Goal: Task Accomplishment & Management: Use online tool/utility

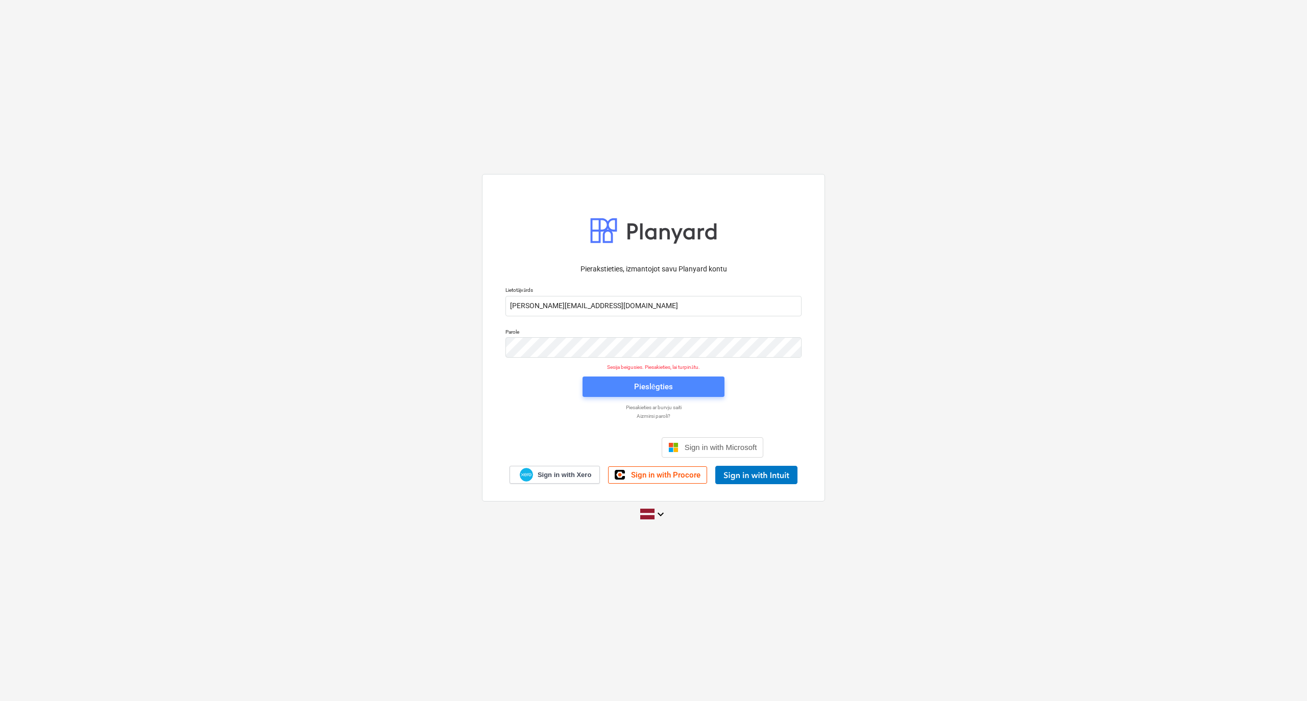
click at [638, 387] on div "Pieslēgties" at bounding box center [653, 386] width 39 height 13
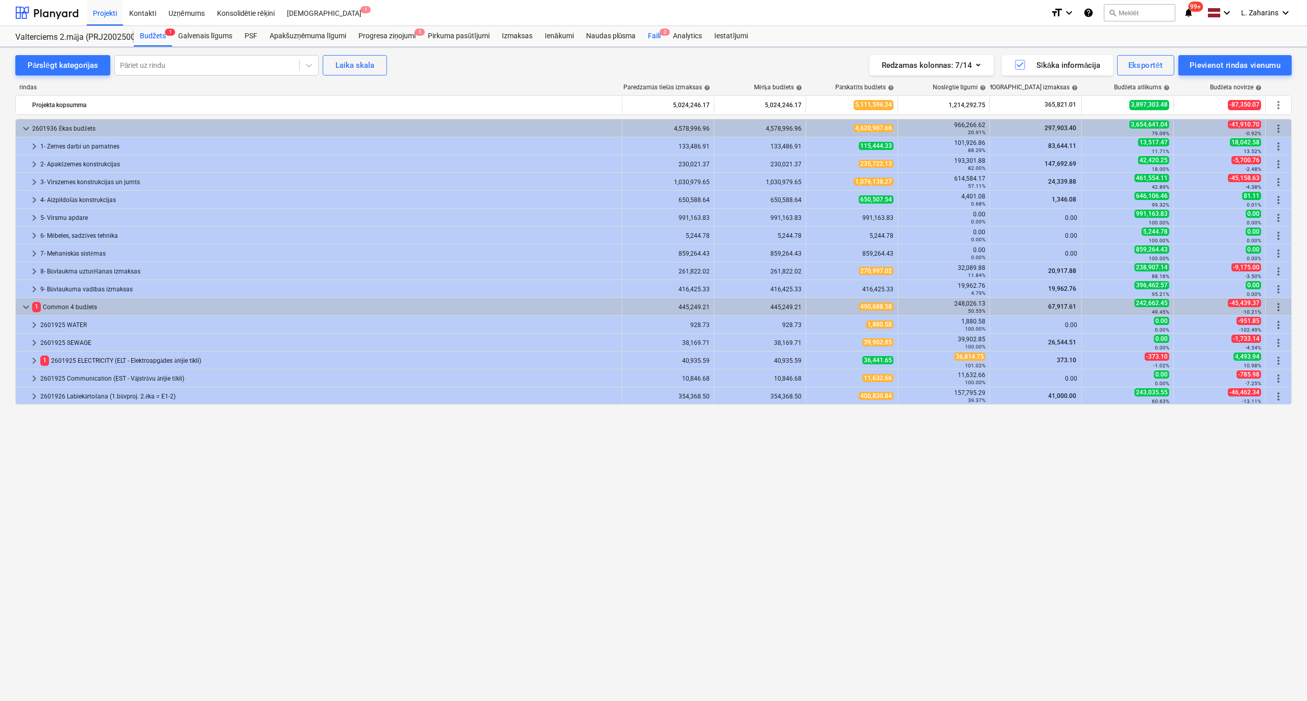
click at [648, 41] on div "Faili 2" at bounding box center [654, 36] width 25 height 20
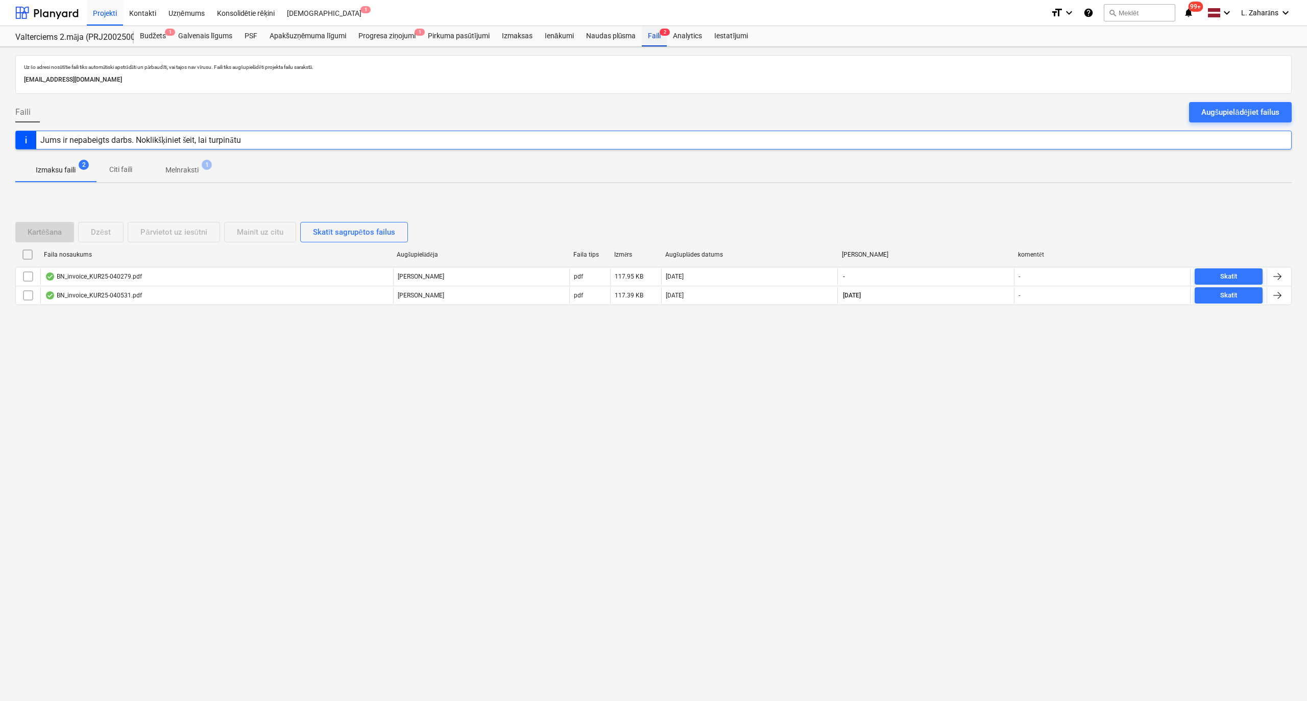
click at [651, 36] on div "Faili 2" at bounding box center [654, 36] width 25 height 20
click at [652, 35] on div "Faili 2" at bounding box center [654, 36] width 25 height 20
click at [174, 161] on span "Melnraksti 1" at bounding box center [182, 170] width 74 height 18
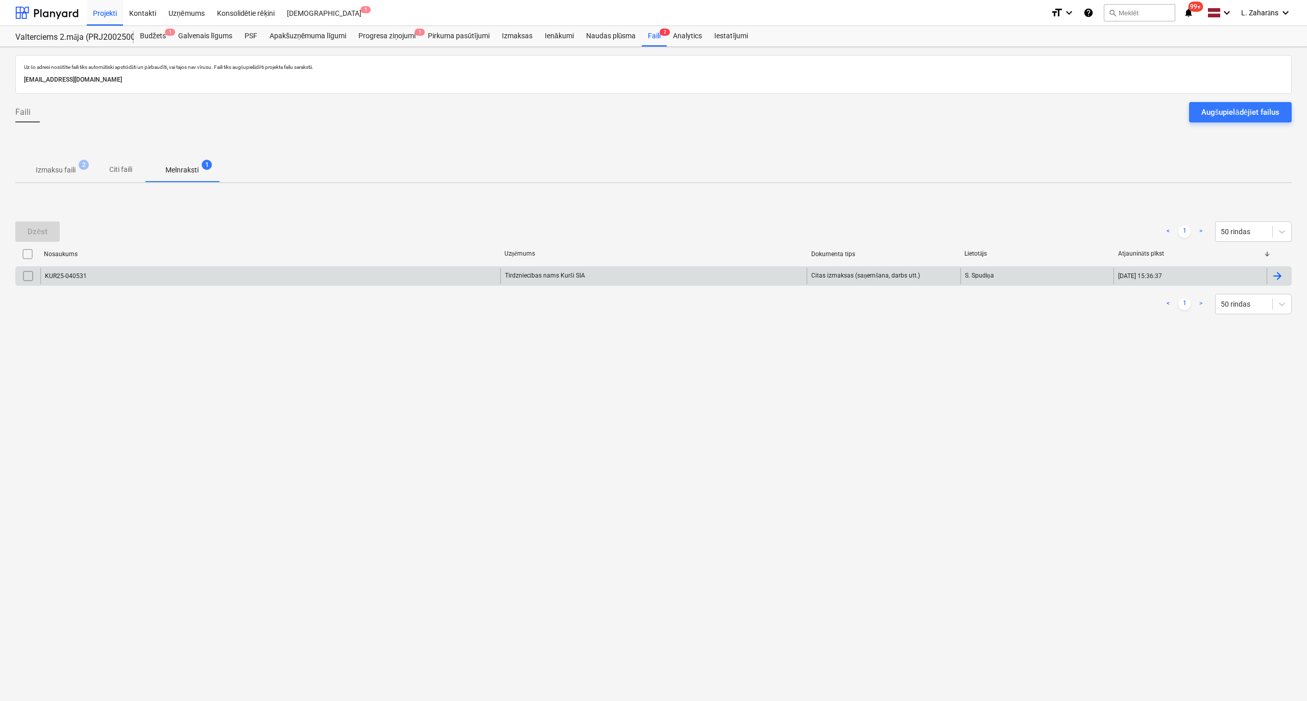
click at [189, 272] on div "KUR25-040531" at bounding box center [270, 276] width 460 height 16
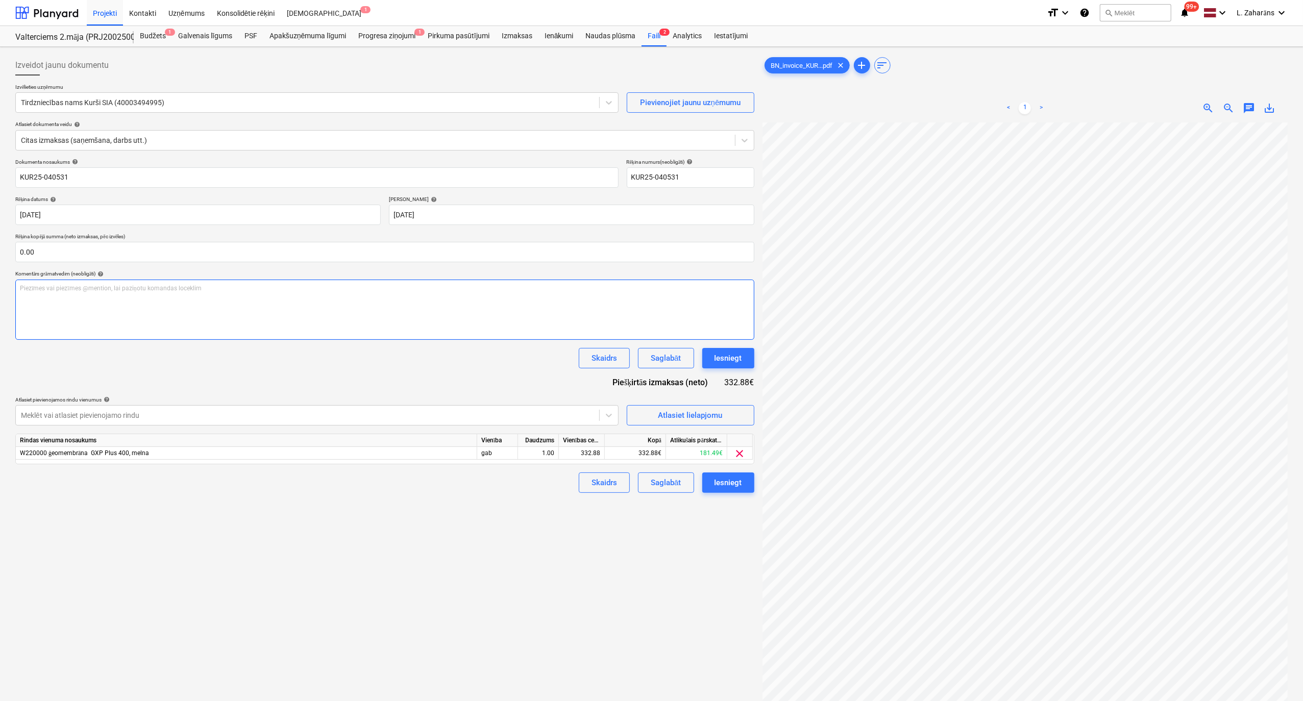
scroll to position [60, 0]
click at [721, 485] on div "Iesniegt" at bounding box center [729, 482] width 28 height 13
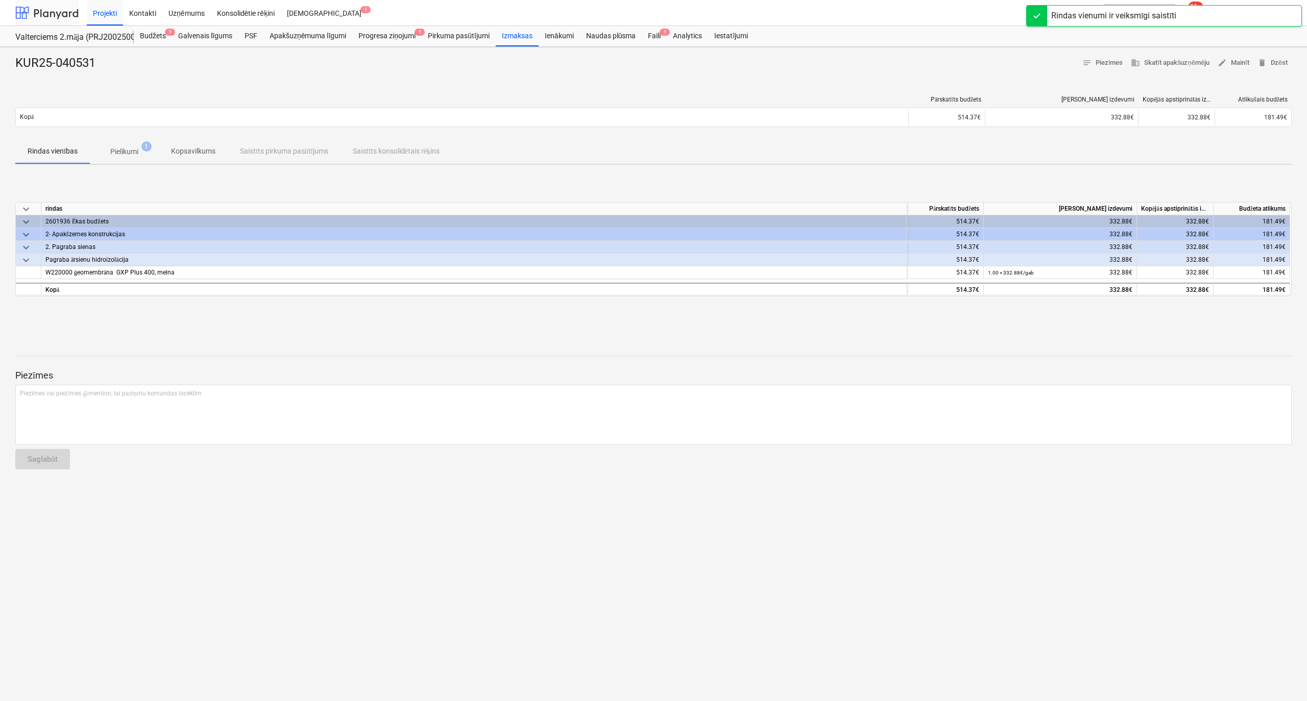
click at [54, 18] on div at bounding box center [46, 13] width 63 height 26
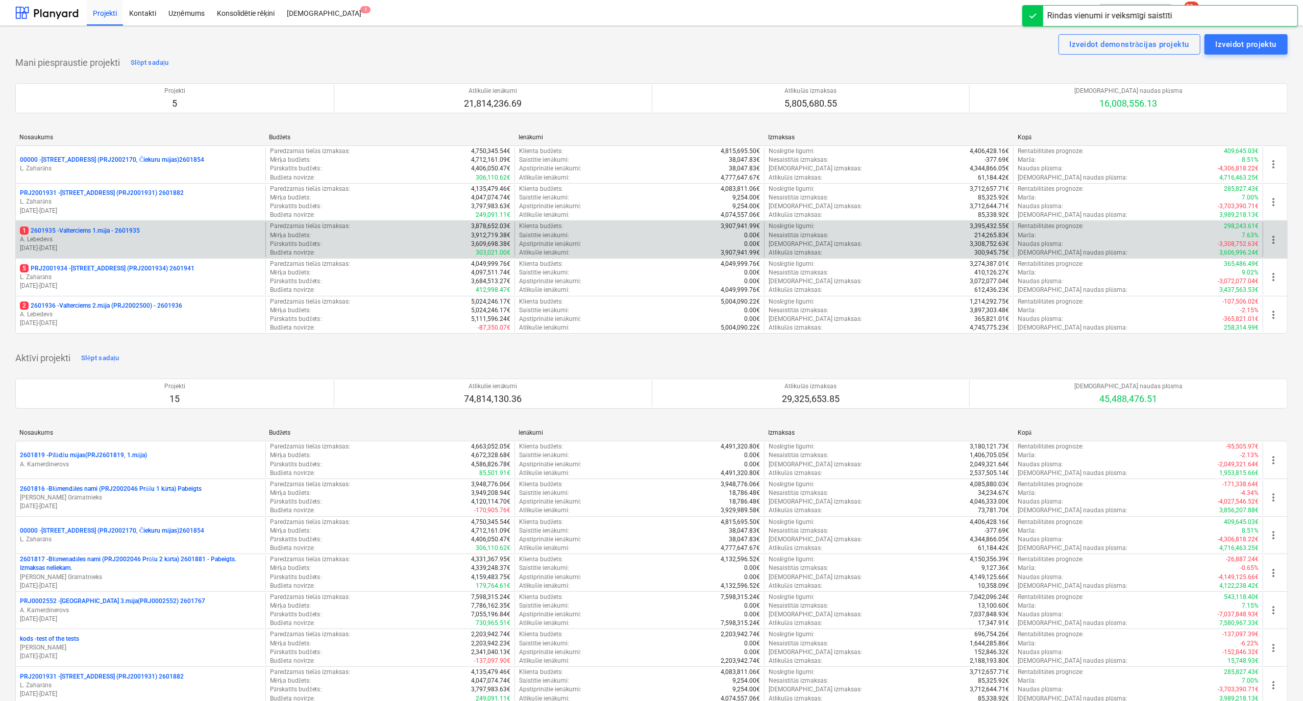
click at [101, 228] on p "1 2601935 - Valterciems 1.māja - 2601935" at bounding box center [80, 231] width 120 height 9
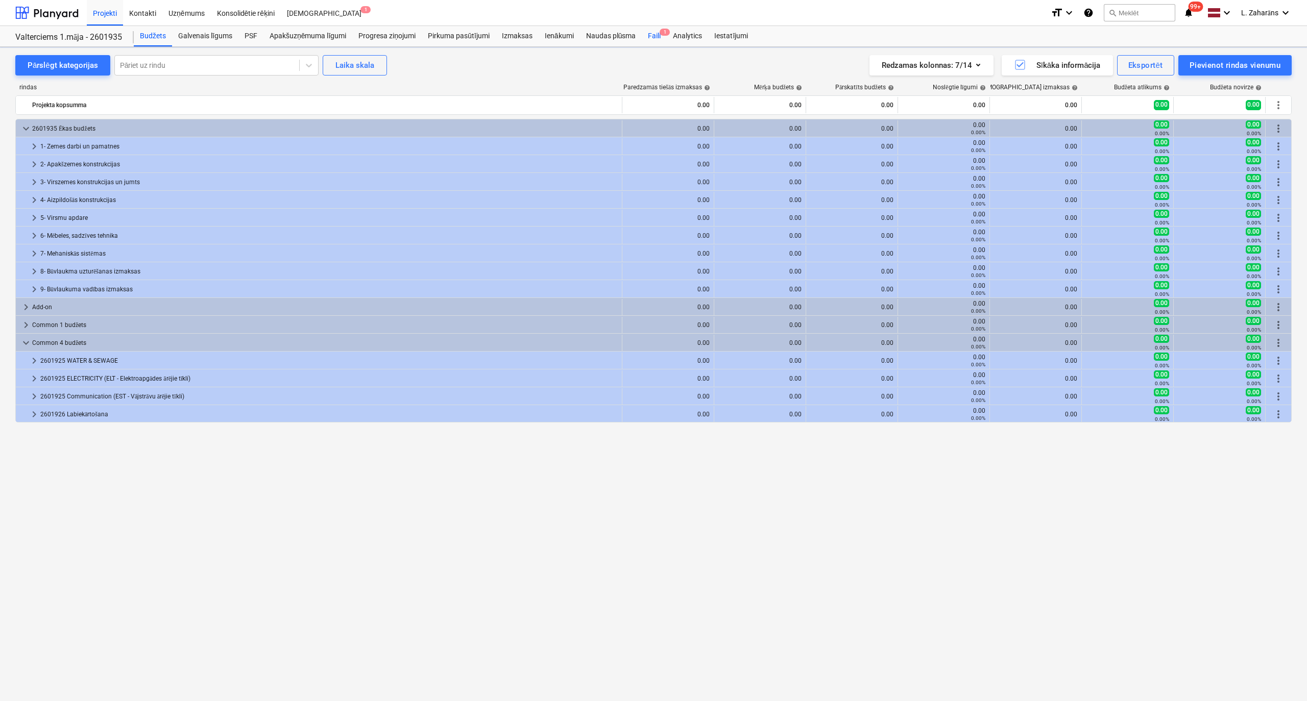
click at [654, 37] on div "Faili 1" at bounding box center [654, 36] width 25 height 20
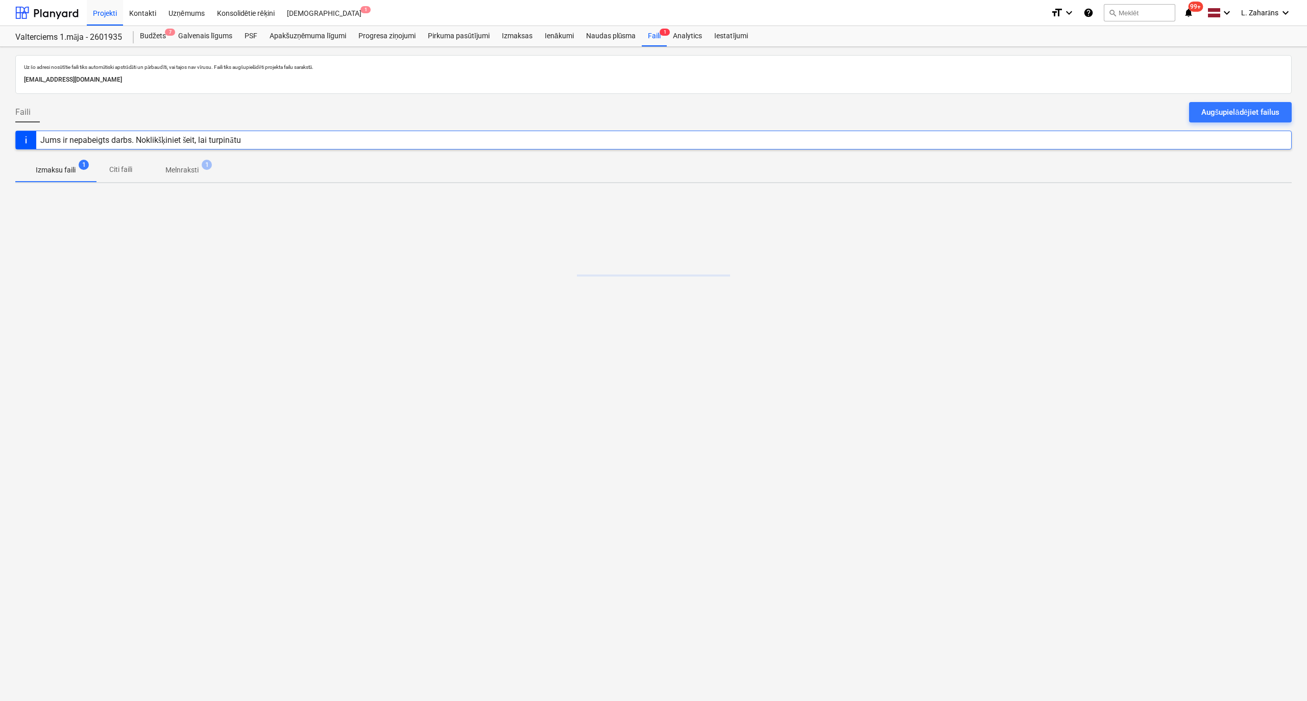
click at [180, 166] on p "Melnraksti" at bounding box center [181, 170] width 33 height 11
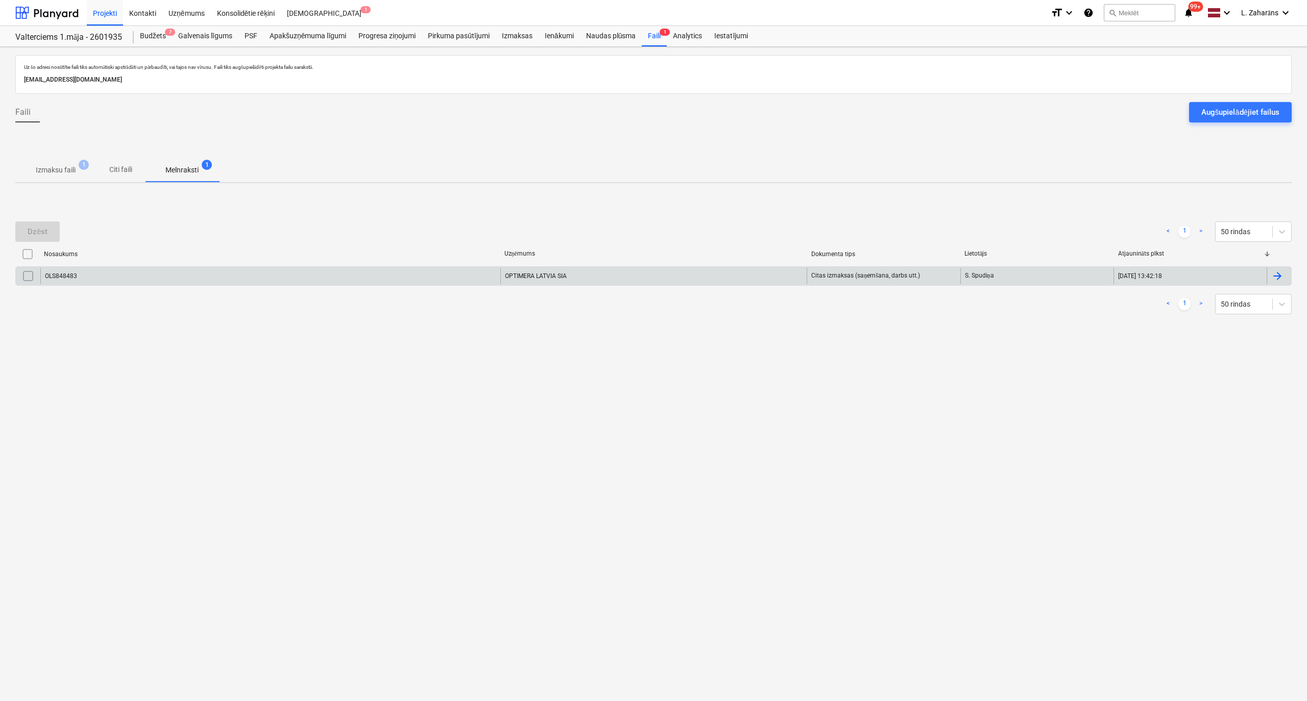
click at [173, 278] on div "OLS848483" at bounding box center [270, 276] width 460 height 16
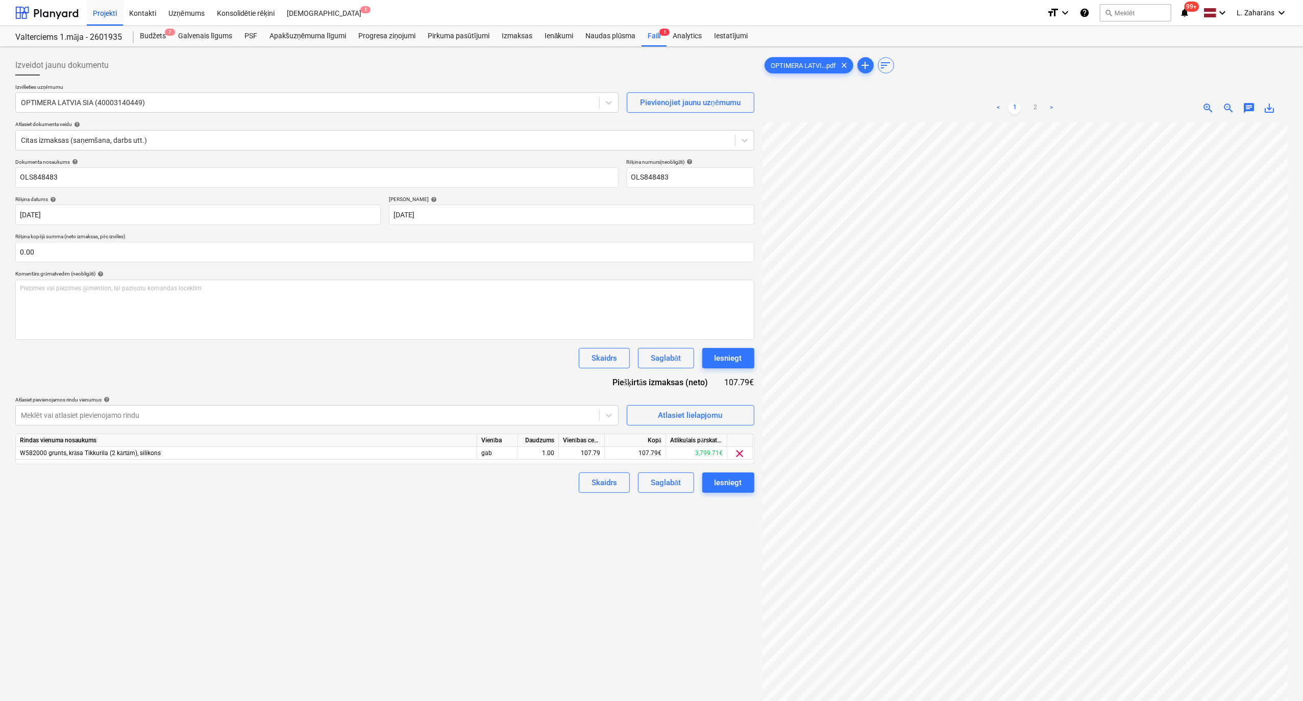
scroll to position [194, 34]
click at [719, 483] on div "Iesniegt" at bounding box center [729, 482] width 28 height 13
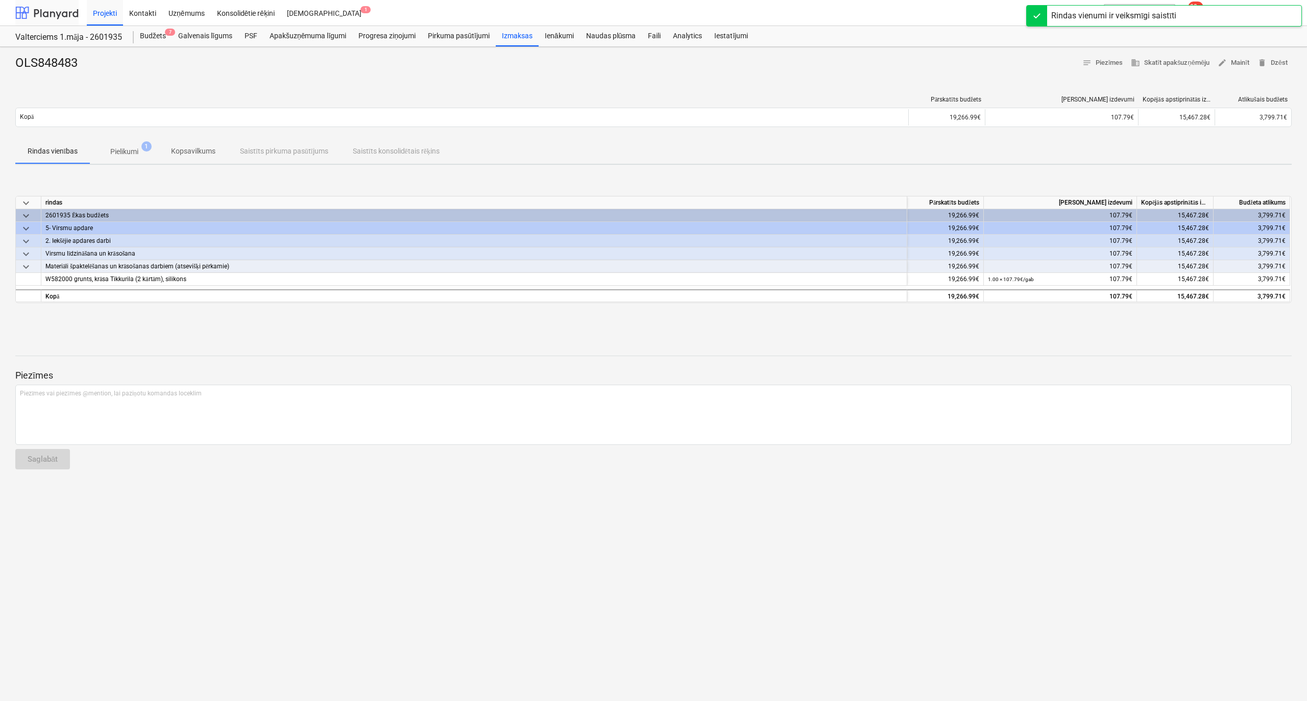
click at [51, 13] on div at bounding box center [46, 13] width 63 height 26
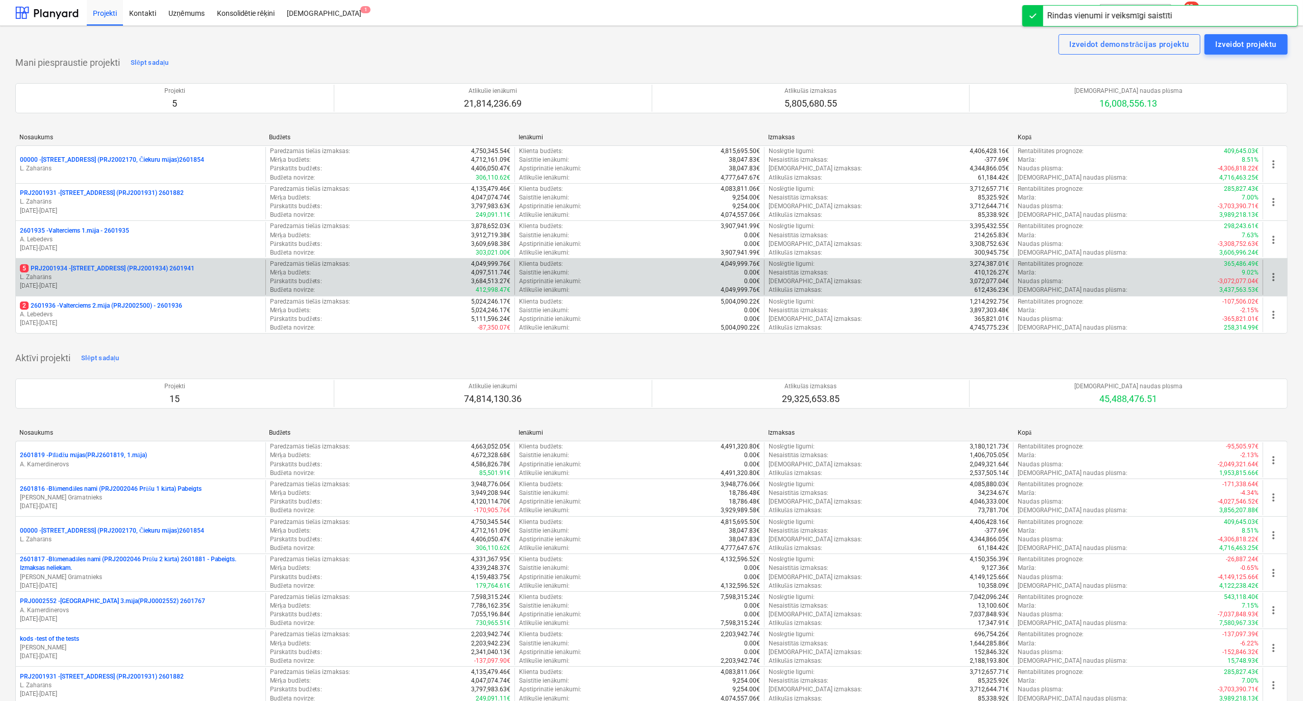
click at [88, 270] on p "5 PRJ2001934 - [STREET_ADDRESS] (PRJ2001934) 2601941" at bounding box center [107, 268] width 175 height 9
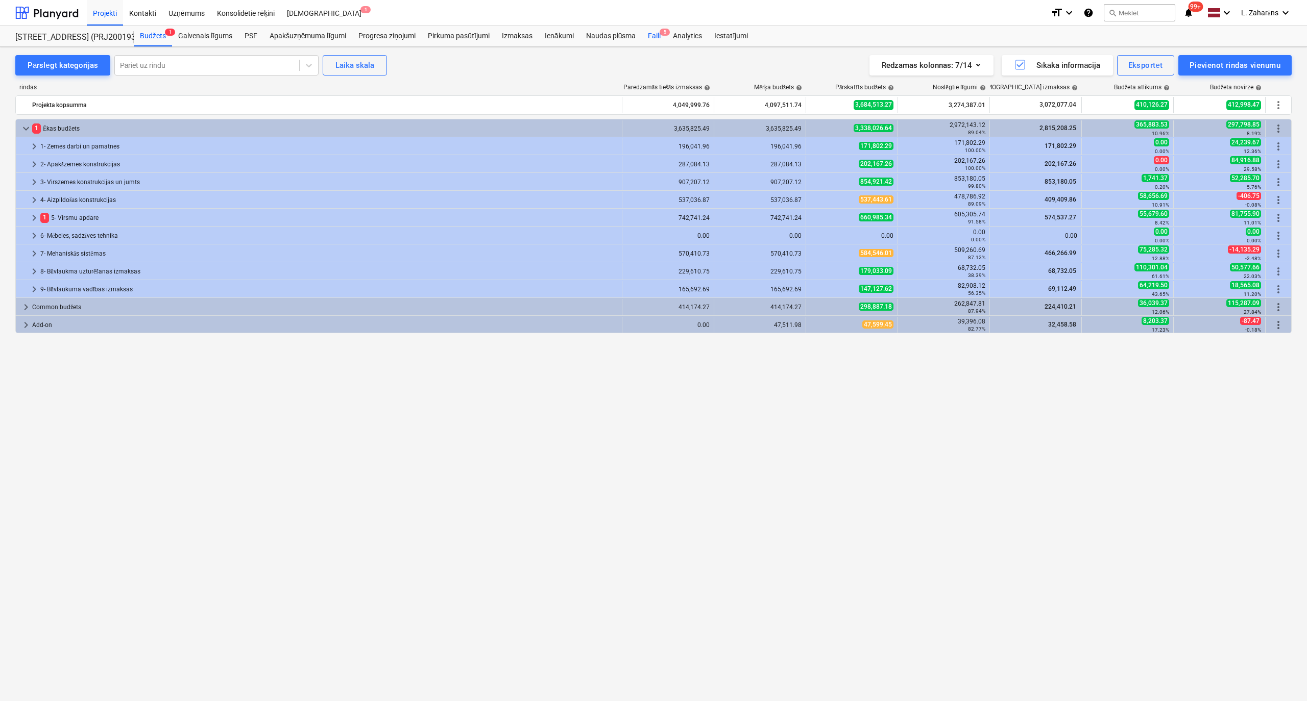
click at [647, 34] on div "Faili 5" at bounding box center [654, 36] width 25 height 20
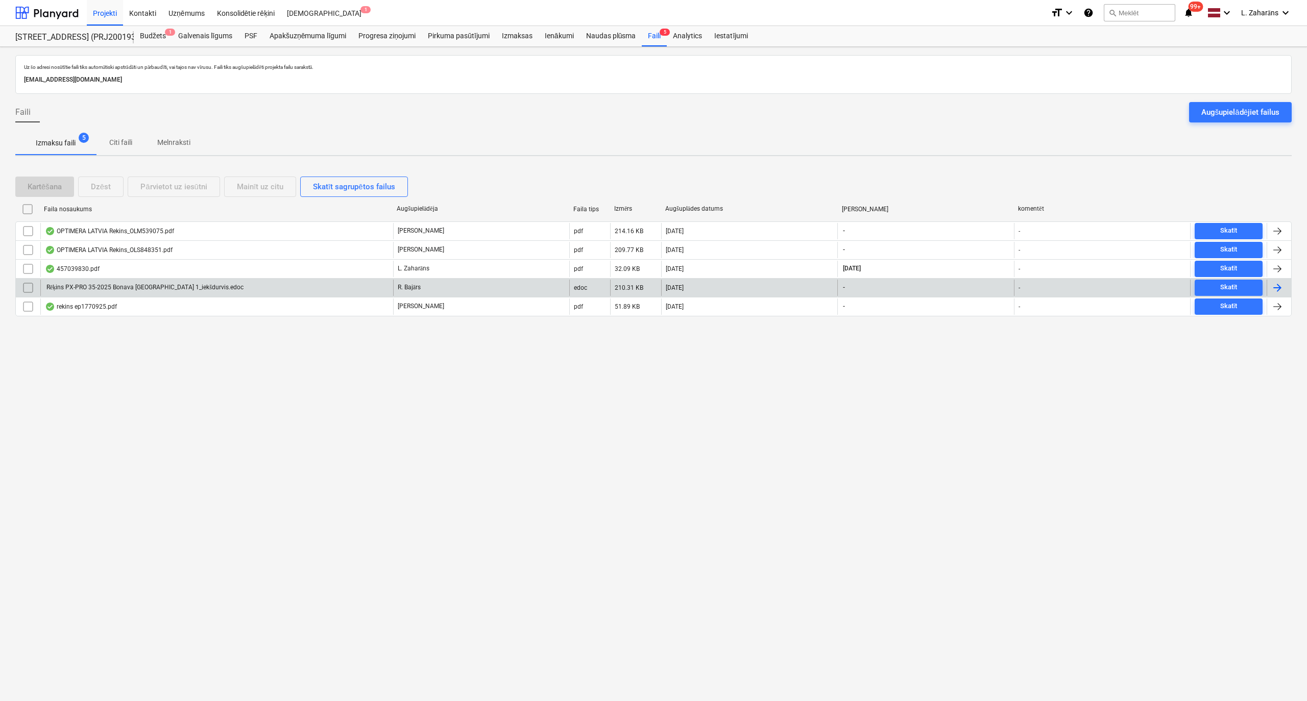
click at [150, 291] on div "Rēķins PX-PRO 35-2025 Bonava [GEOGRAPHIC_DATA] 1_iekšdurvis.edoc" at bounding box center [144, 288] width 199 height 8
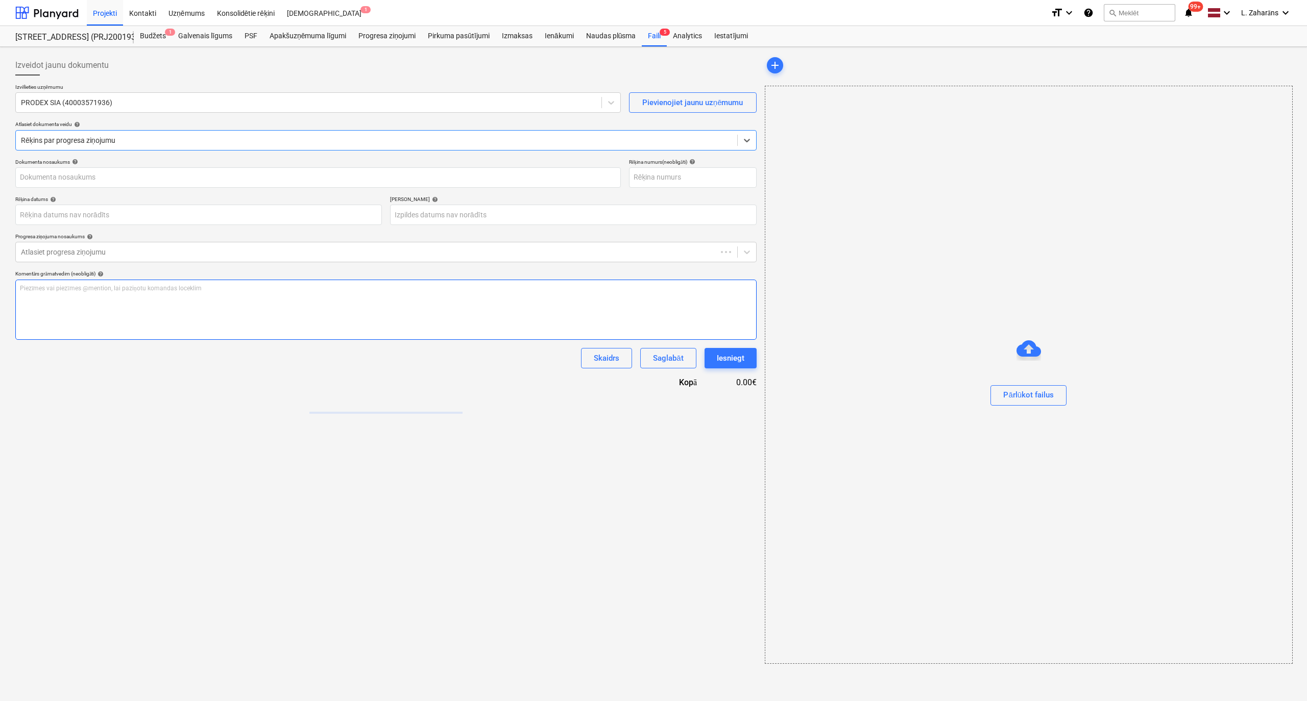
type input "Rēķins PX-PRO 35-2025 Bonava [GEOGRAPHIC_DATA] 1_iekšdurvis.edoc"
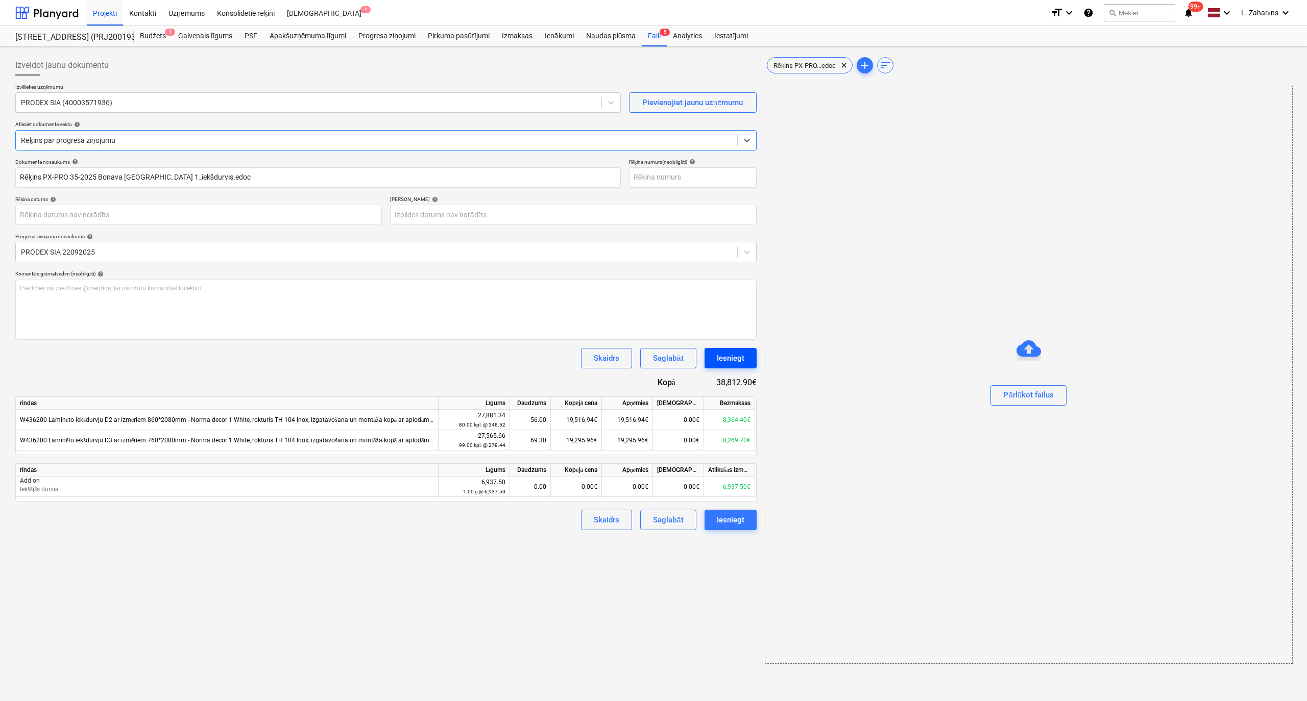
click at [715, 358] on button "Iesniegt" at bounding box center [730, 358] width 52 height 20
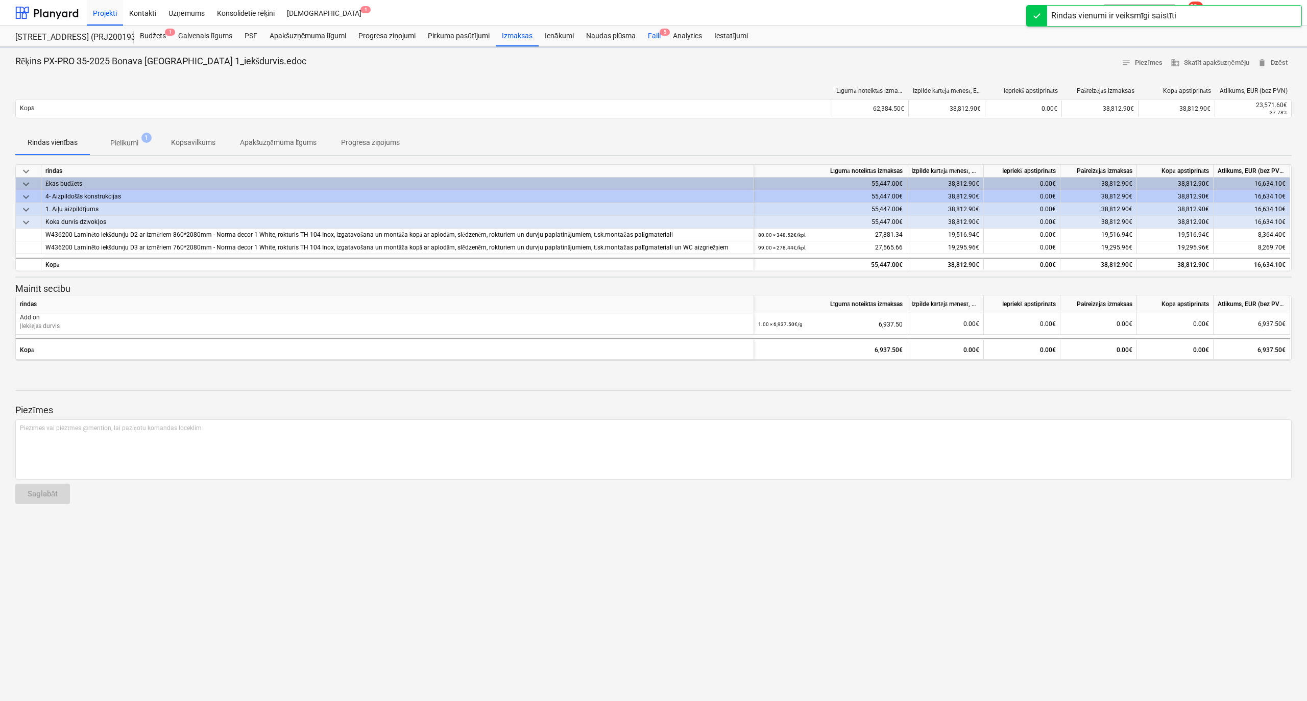
click at [650, 36] on div "Faili 5" at bounding box center [654, 36] width 25 height 20
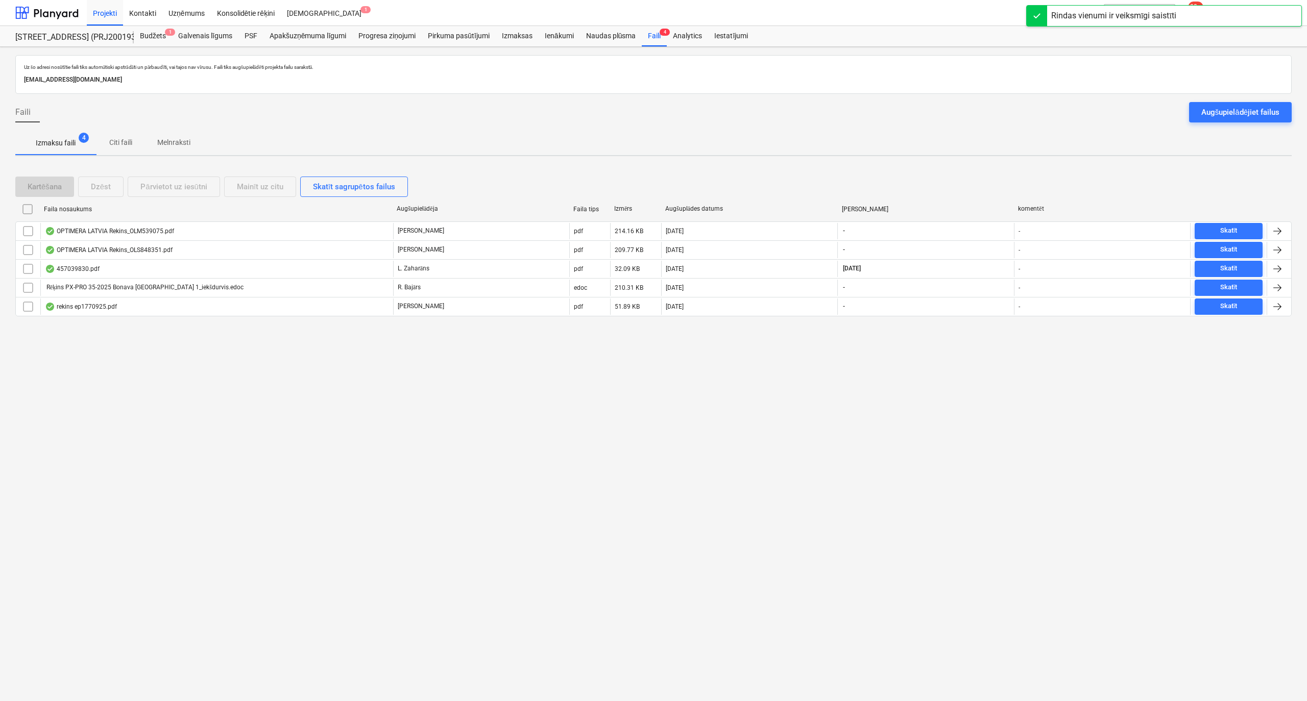
click at [99, 305] on div "rekins ep1770925.pdf" at bounding box center [81, 307] width 72 height 8
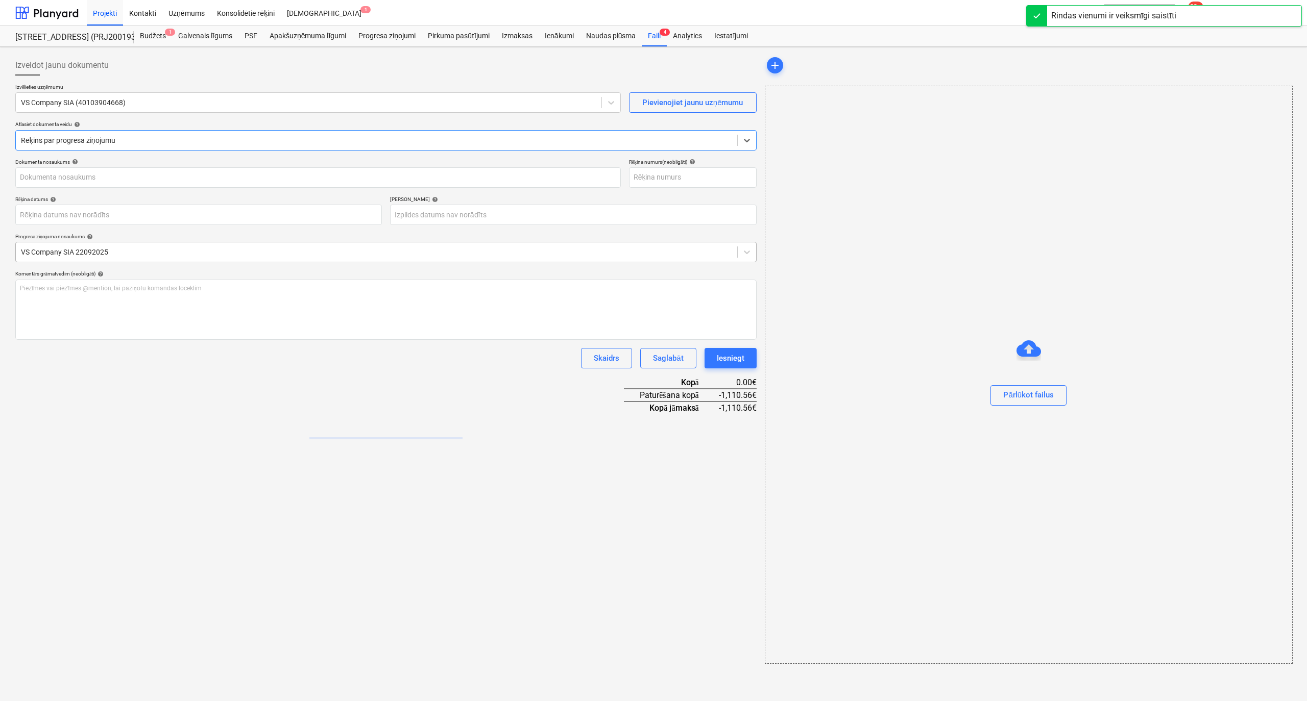
type input "0"
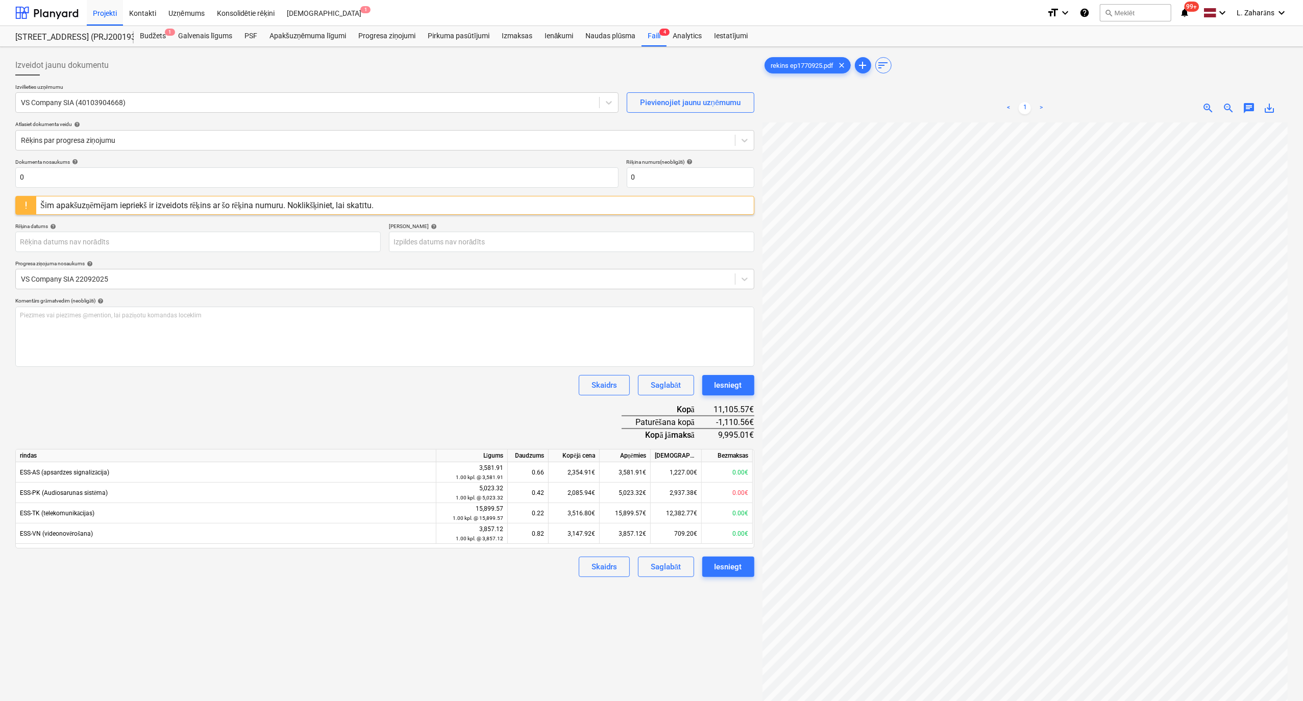
scroll to position [0, 79]
click at [650, 178] on input "0" at bounding box center [691, 177] width 128 height 20
type input "0925"
click at [627, 320] on p "Piezīmes vai piezīmes @mention, lai paziņotu komandas loceklim ﻿" at bounding box center [385, 315] width 730 height 9
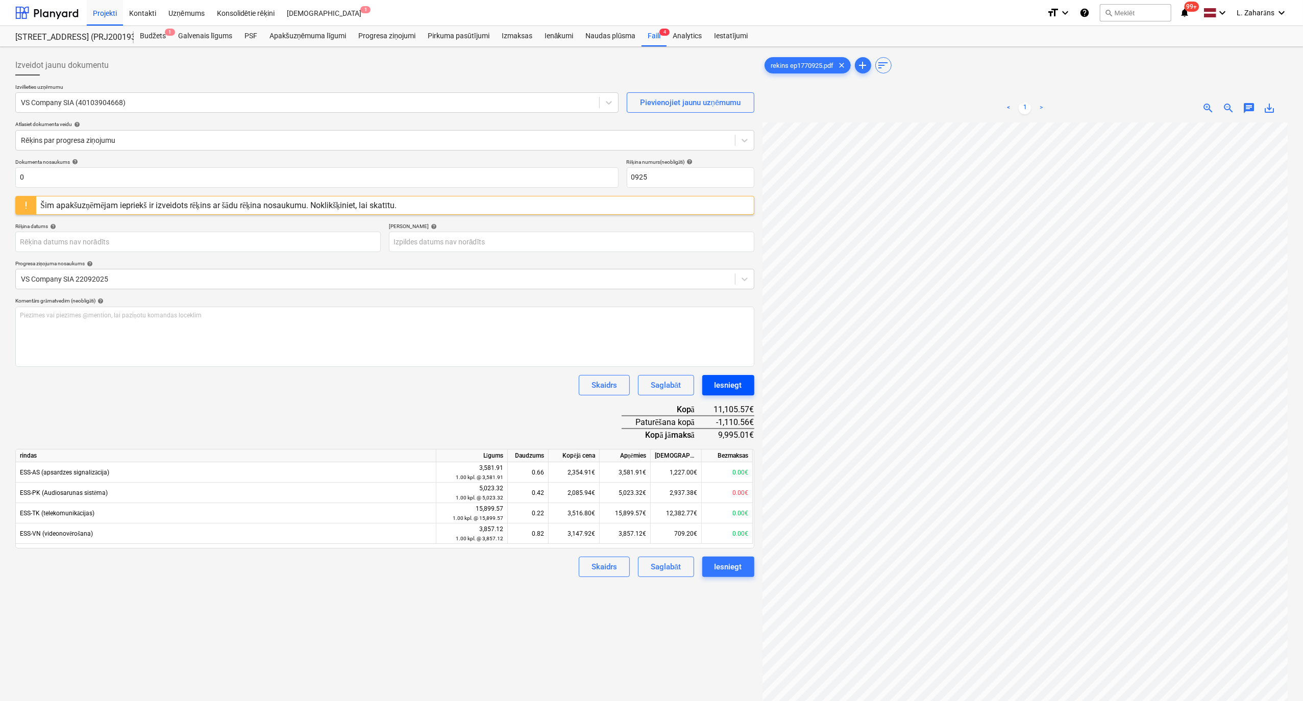
click at [729, 390] on div "Iesniegt" at bounding box center [729, 385] width 28 height 13
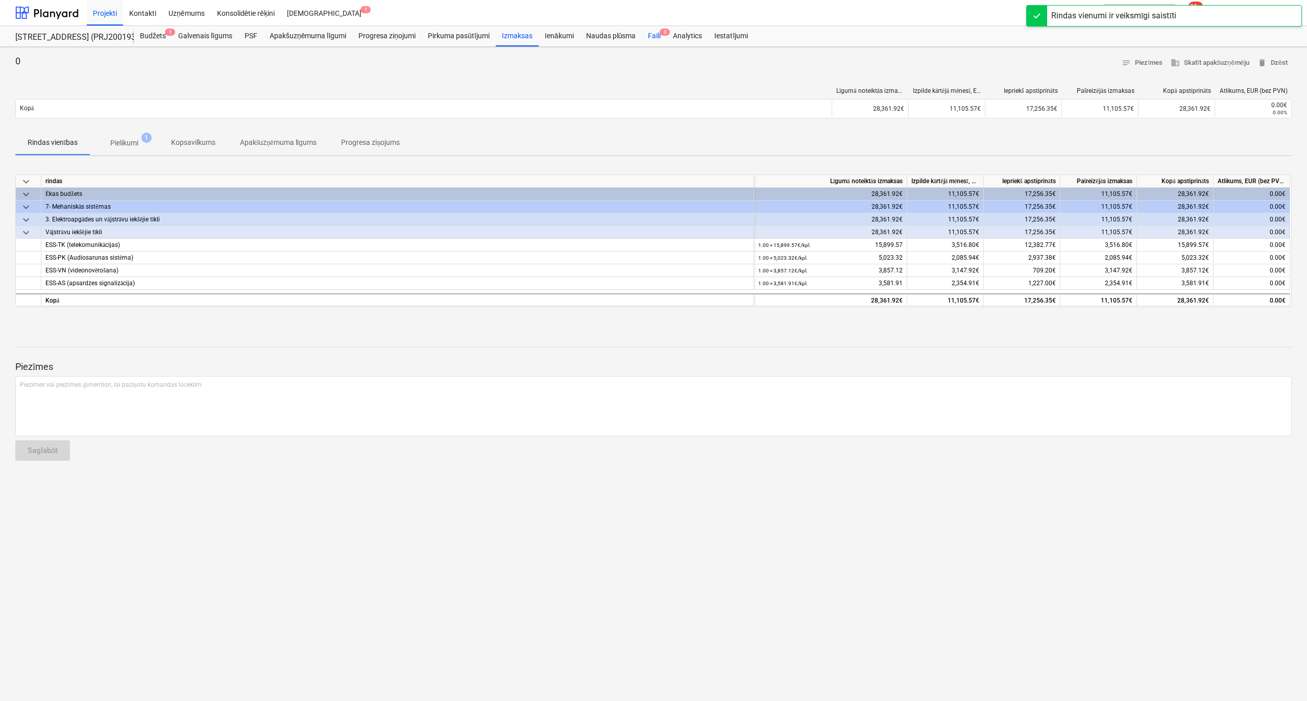
click at [653, 33] on div "Faili 3" at bounding box center [654, 36] width 25 height 20
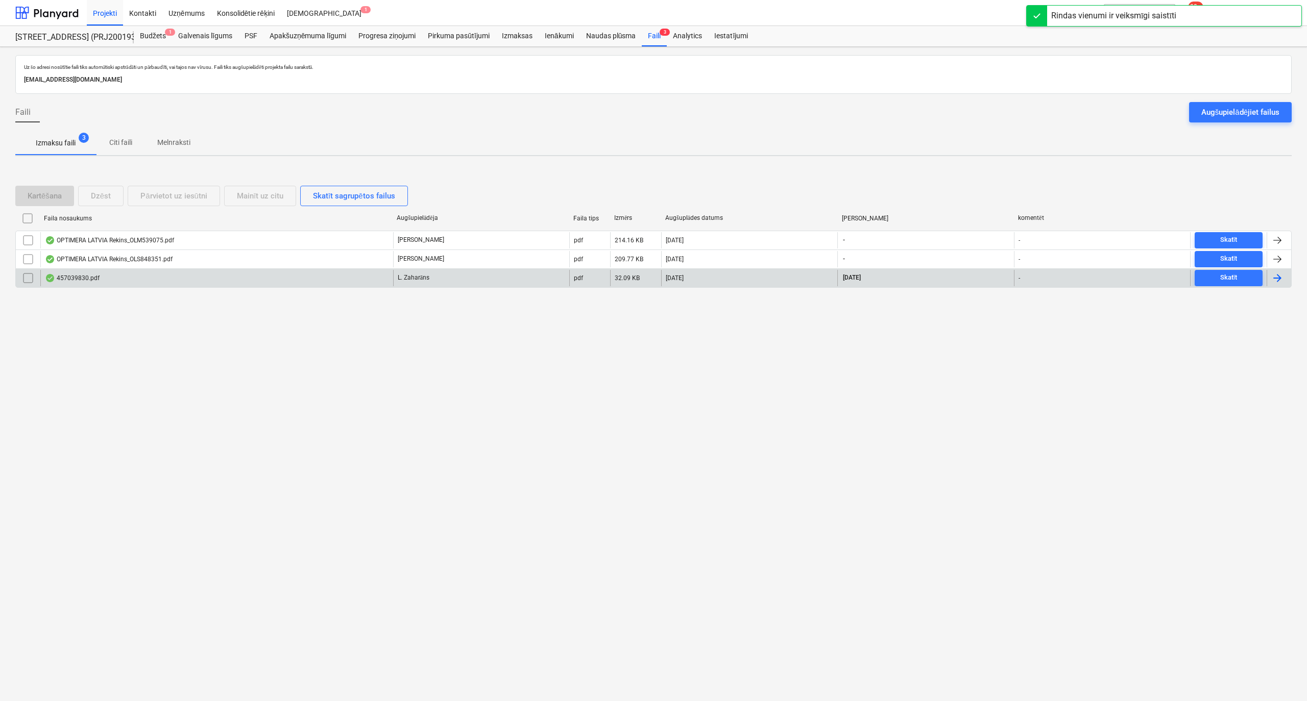
click at [354, 270] on div "457039830.pdf" at bounding box center [216, 278] width 353 height 16
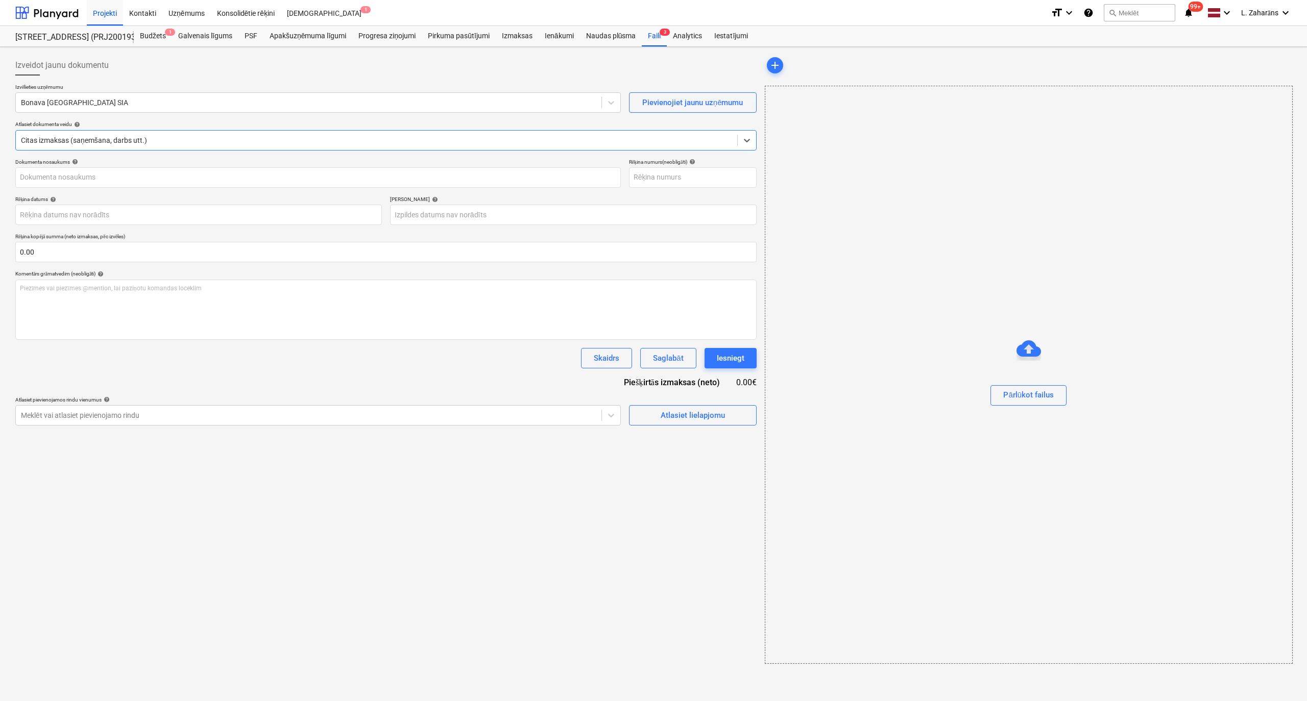
type input "457039830.pdf"
type input "[DATE]"
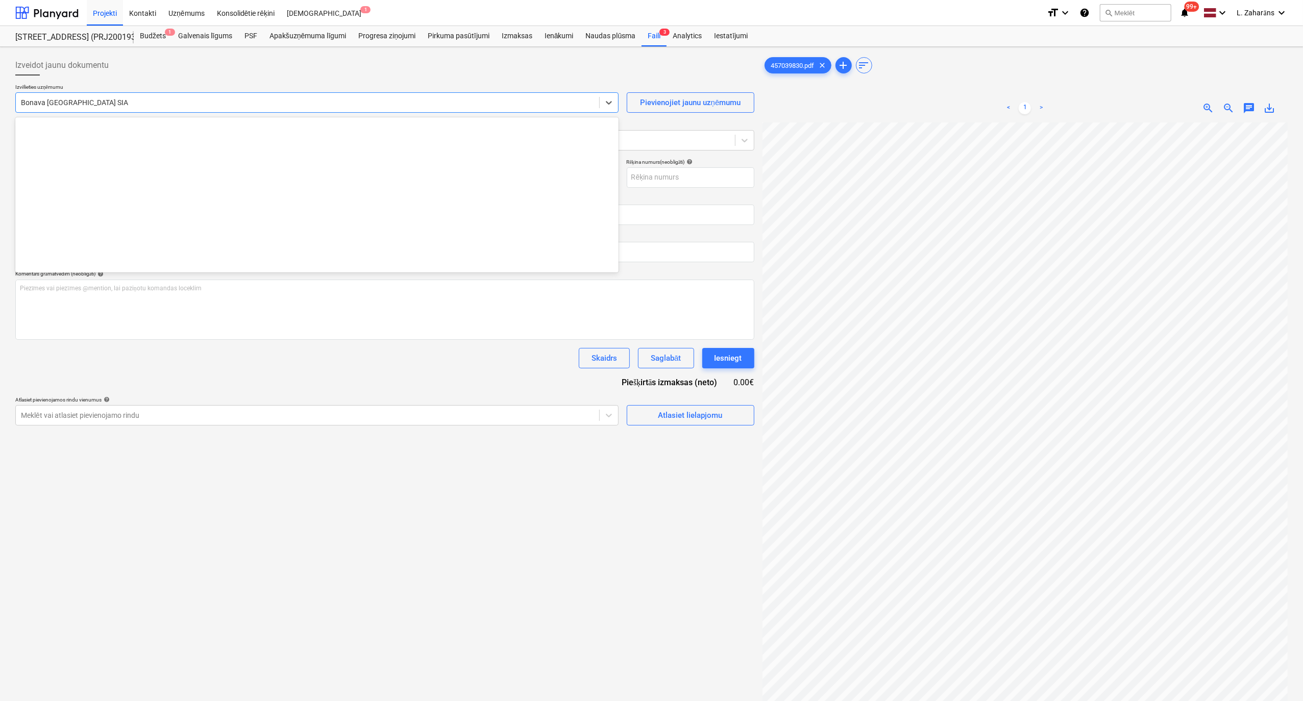
click at [90, 101] on div at bounding box center [307, 103] width 573 height 10
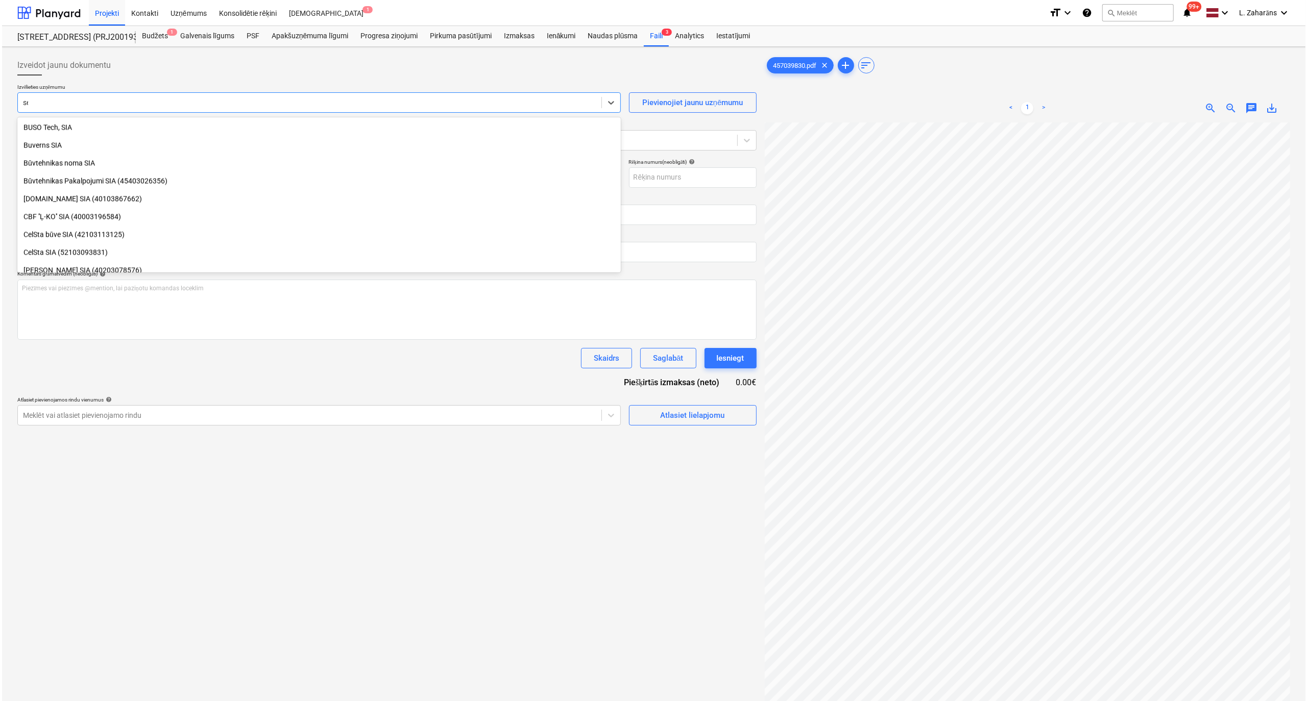
scroll to position [597, 0]
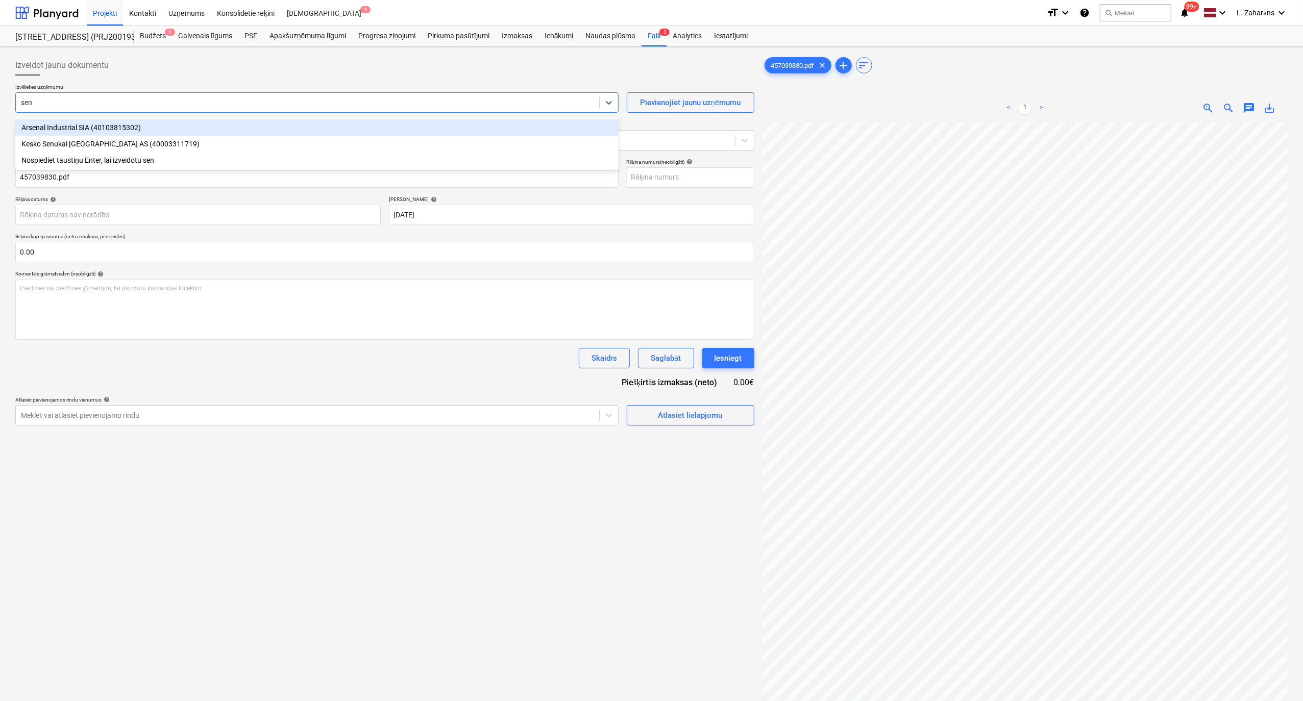
type input "senu"
click at [83, 127] on div "Kesko Senukai [GEOGRAPHIC_DATA] AS (40003311719)" at bounding box center [316, 127] width 603 height 16
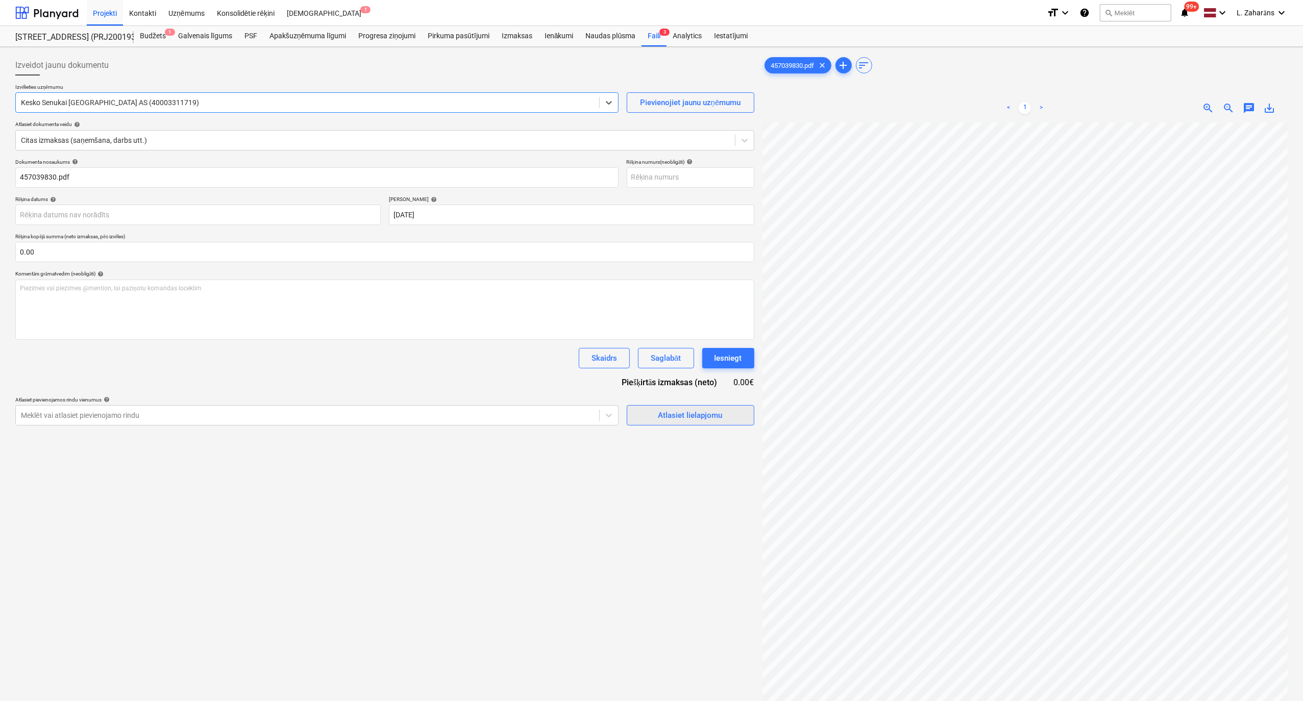
click at [672, 425] on button "Atlasiet lielapjomu" at bounding box center [691, 415] width 128 height 20
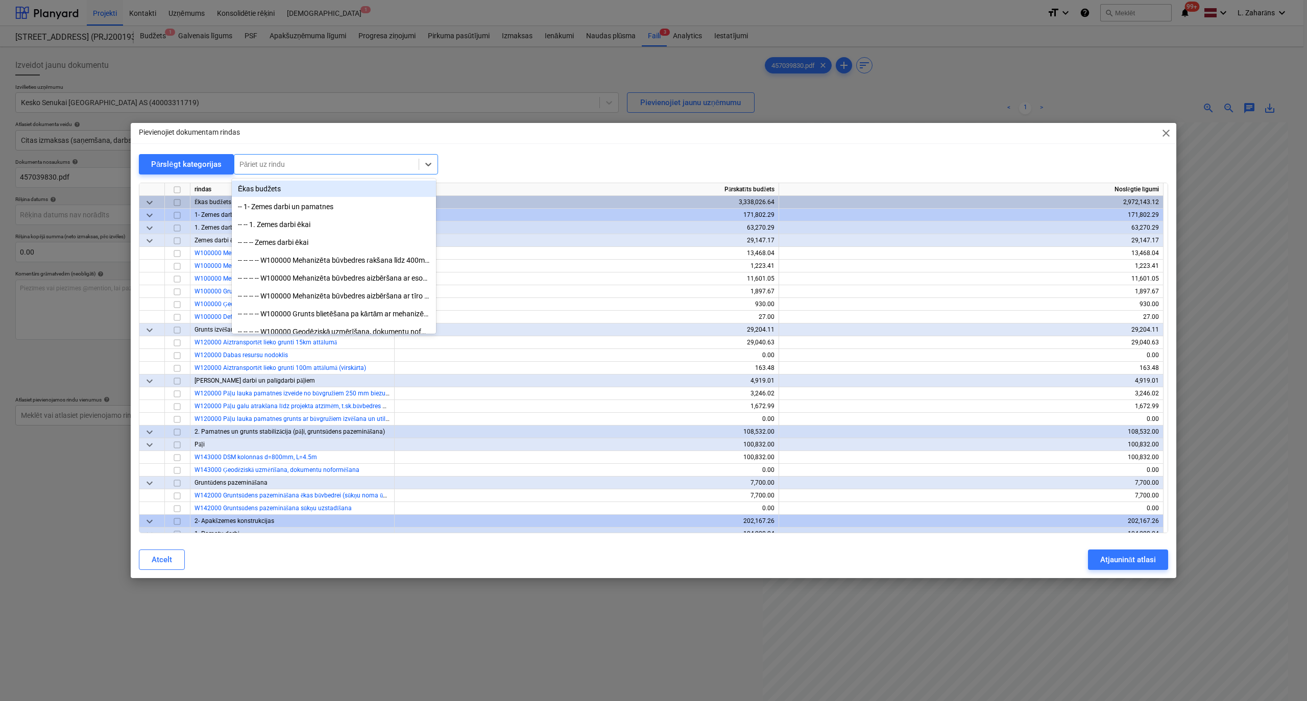
click at [356, 162] on div at bounding box center [326, 164] width 174 height 10
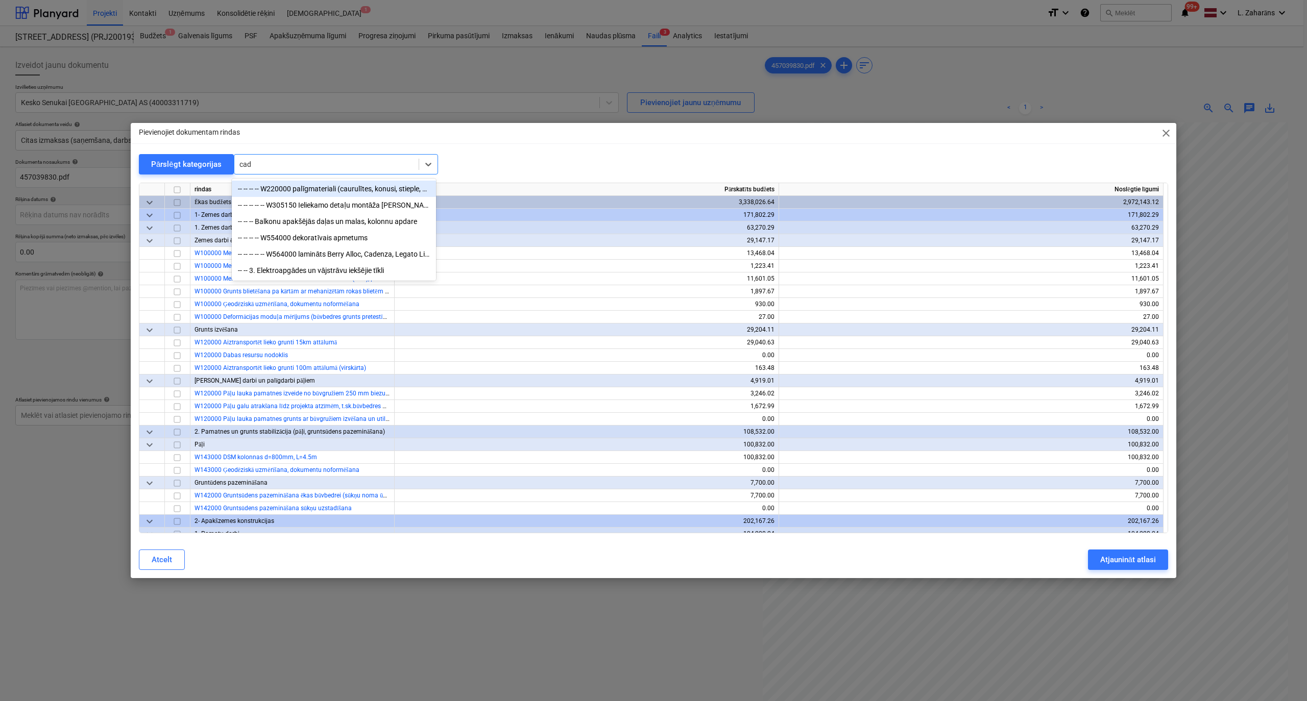
type input "cade"
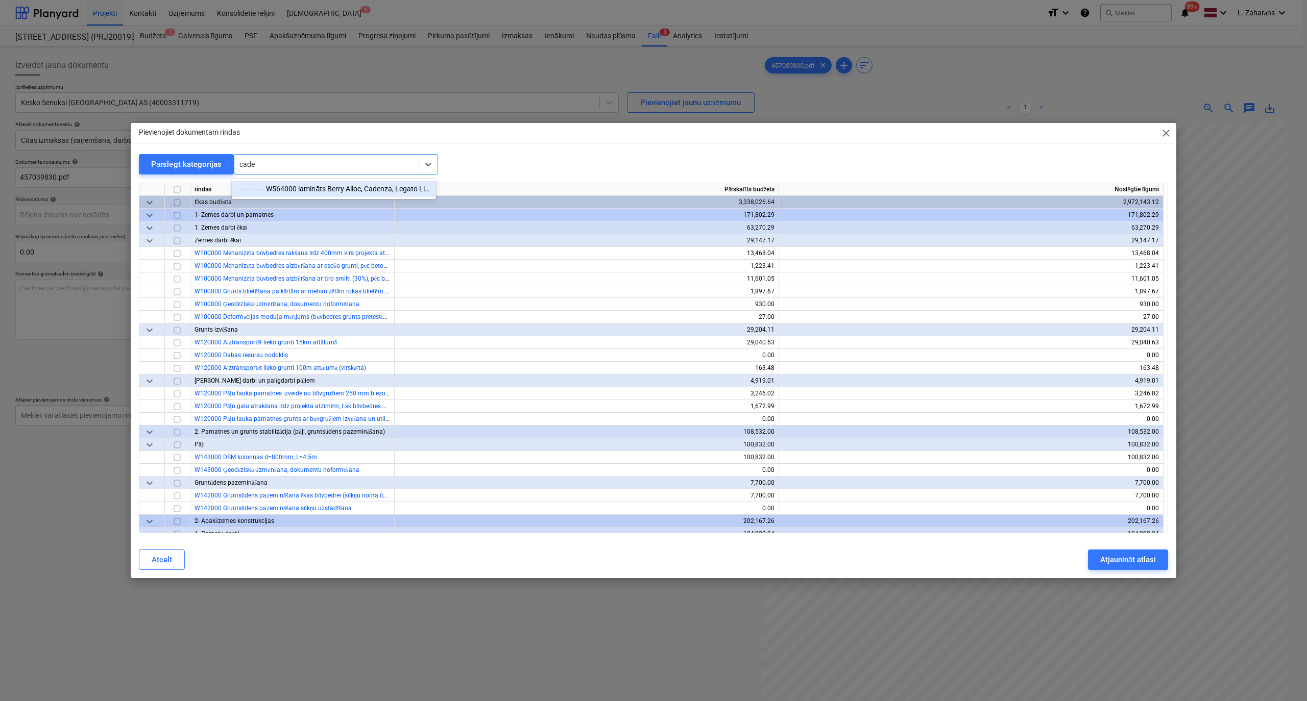
click at [360, 190] on div "-- -- -- -- -- W564000 lamināts Berry Alloc, Cadenza, Legato Light natural K130…" at bounding box center [334, 189] width 204 height 16
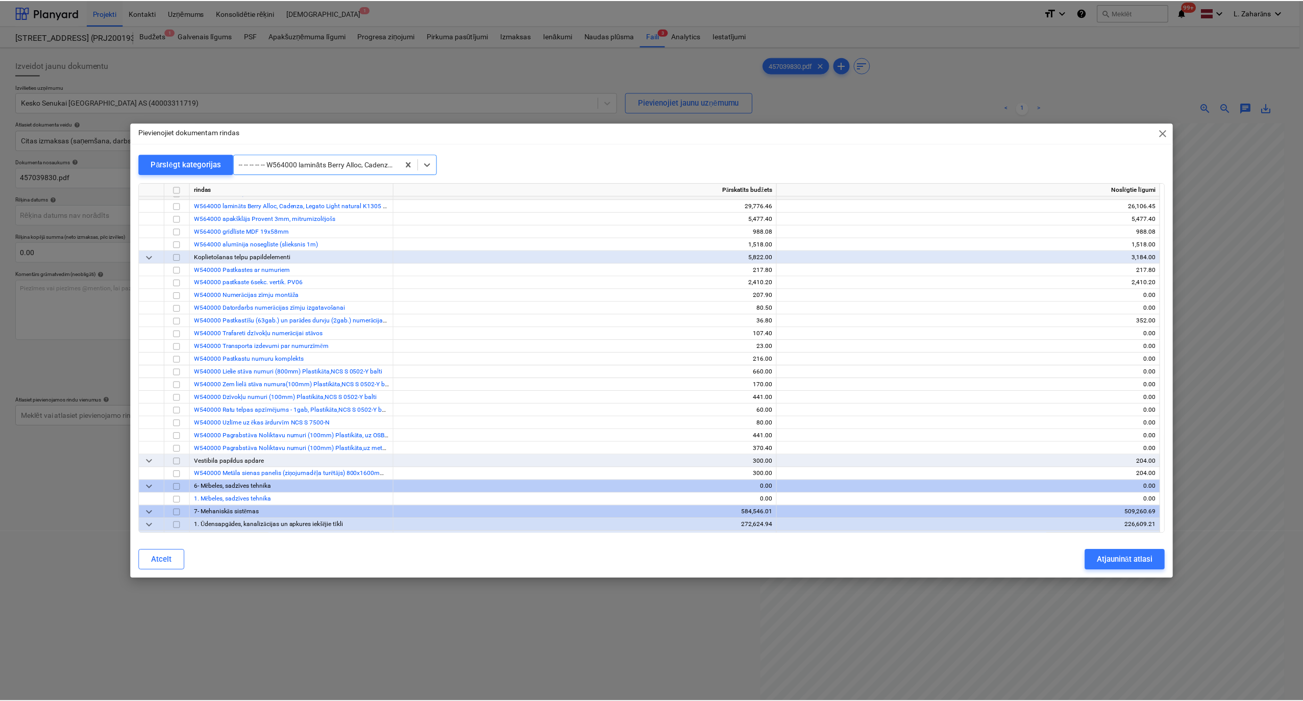
scroll to position [5602, 0]
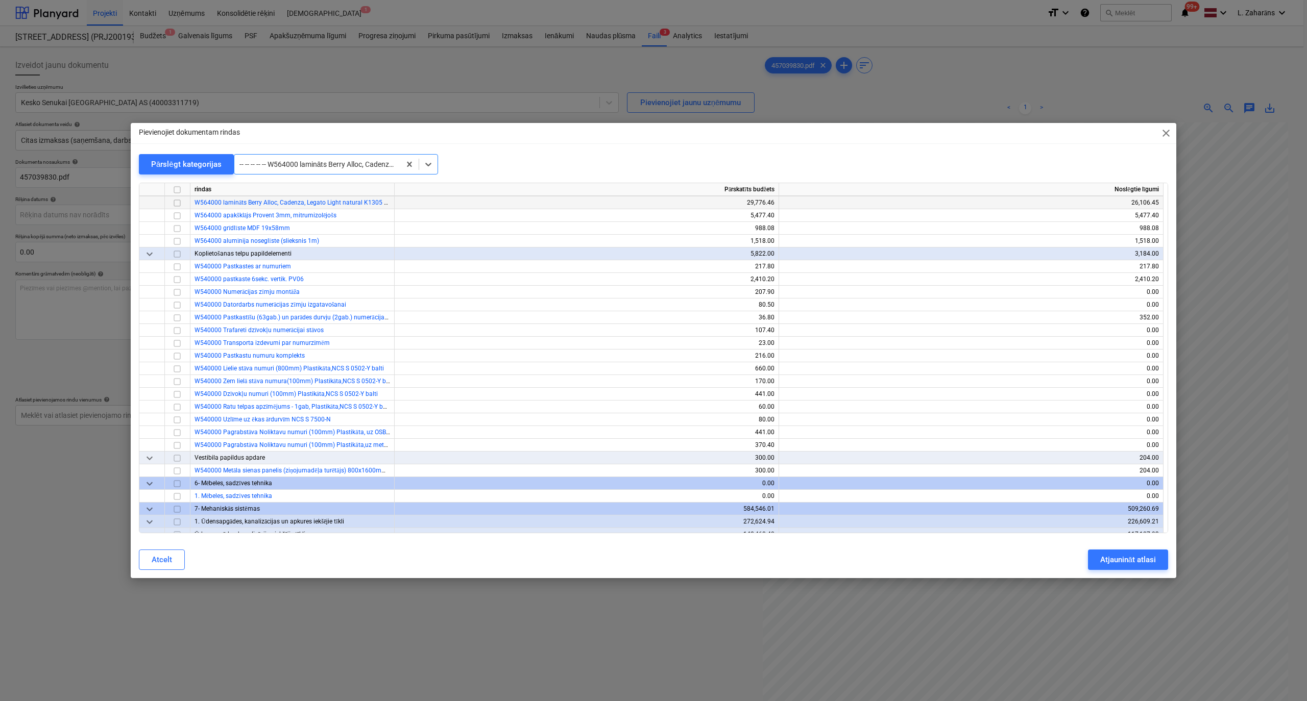
click at [178, 201] on input "checkbox" at bounding box center [177, 203] width 12 height 12
click at [1103, 554] on div "Atjaunināt atlasi" at bounding box center [1128, 559] width 56 height 13
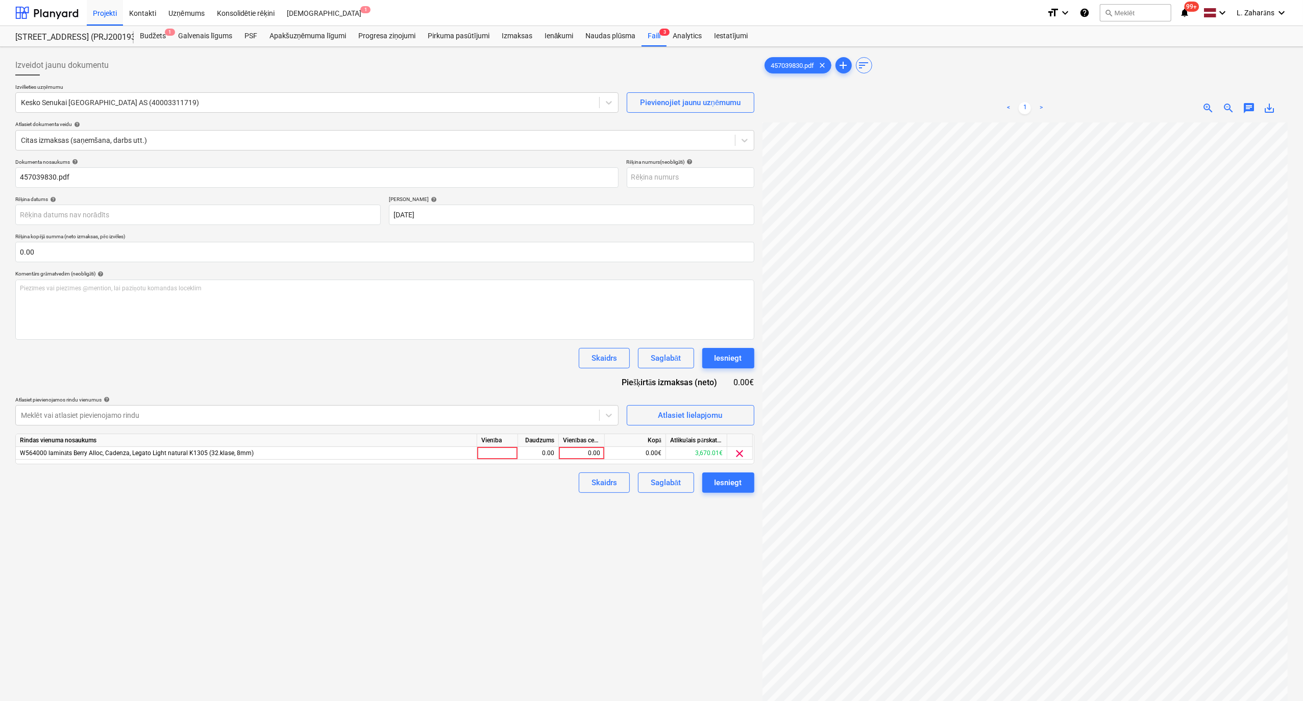
scroll to position [194, 88]
click at [570, 452] on div "0.00" at bounding box center [581, 453] width 37 height 13
type input "60"
click at [710, 357] on button "Iesniegt" at bounding box center [728, 358] width 52 height 20
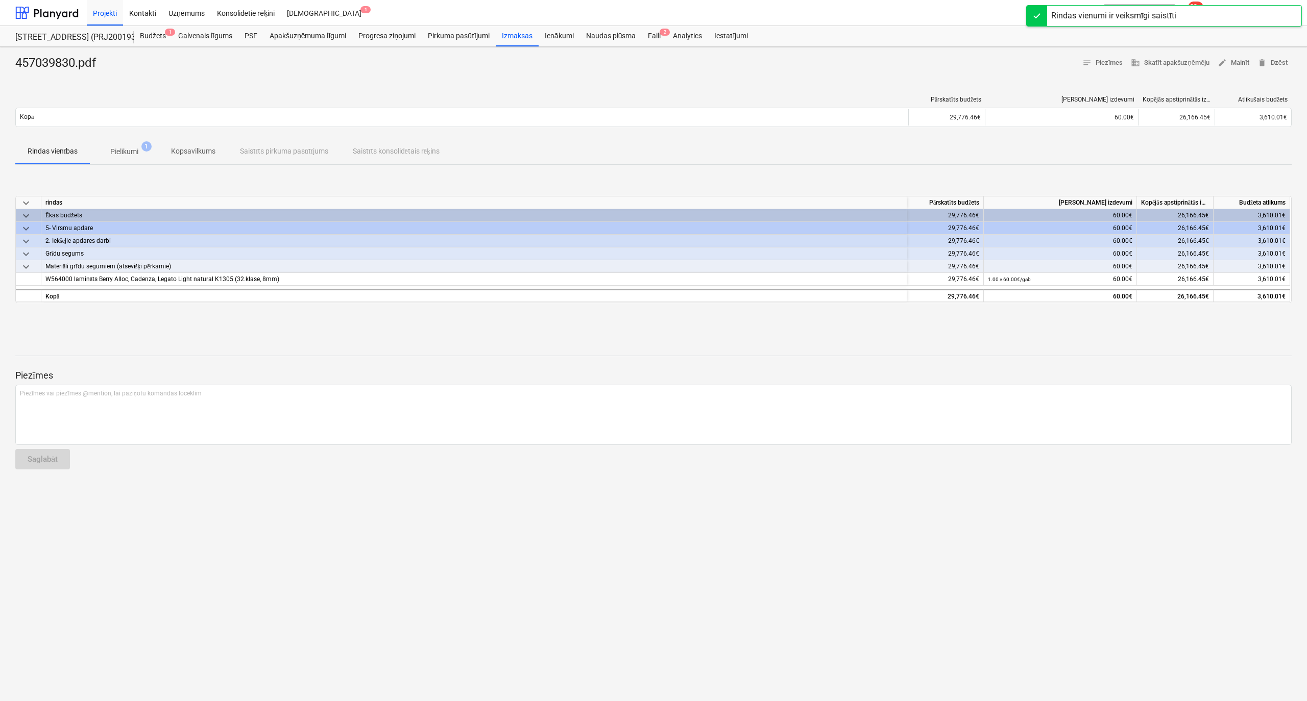
click at [108, 147] on span "Pielikumi 1" at bounding box center [124, 152] width 44 height 11
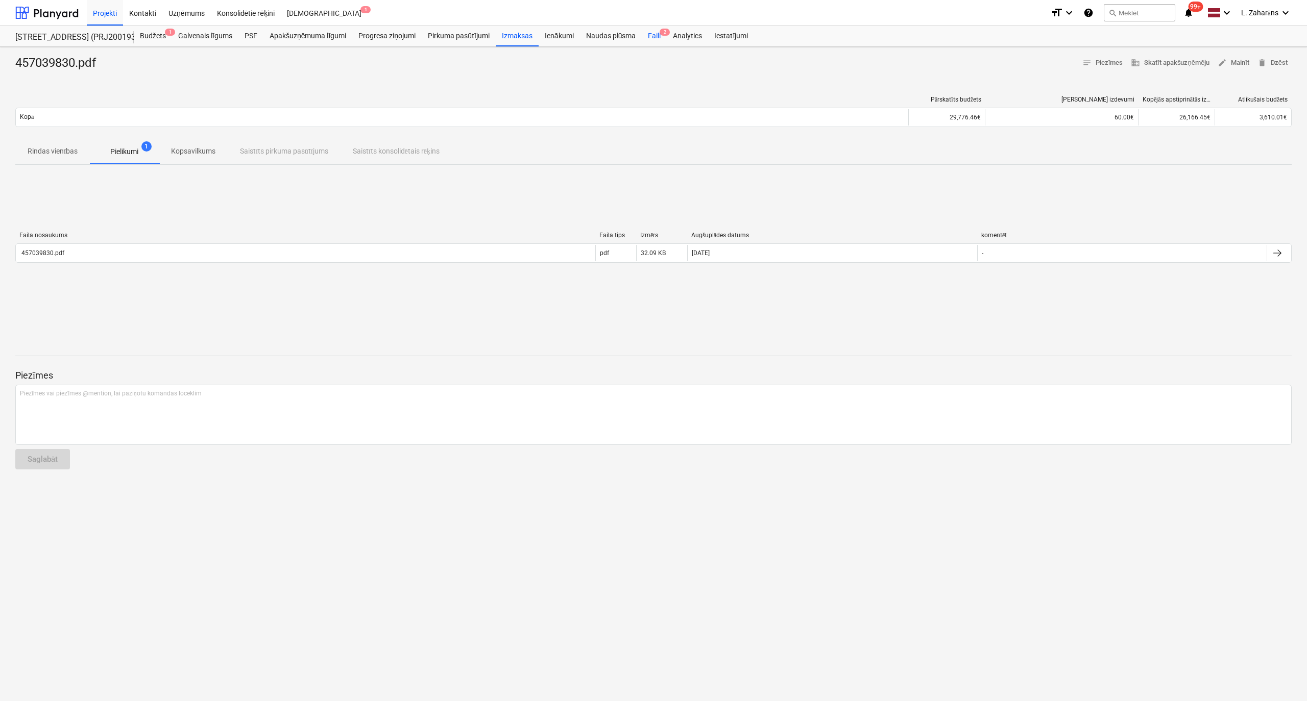
click at [659, 37] on div "Faili 2" at bounding box center [654, 36] width 25 height 20
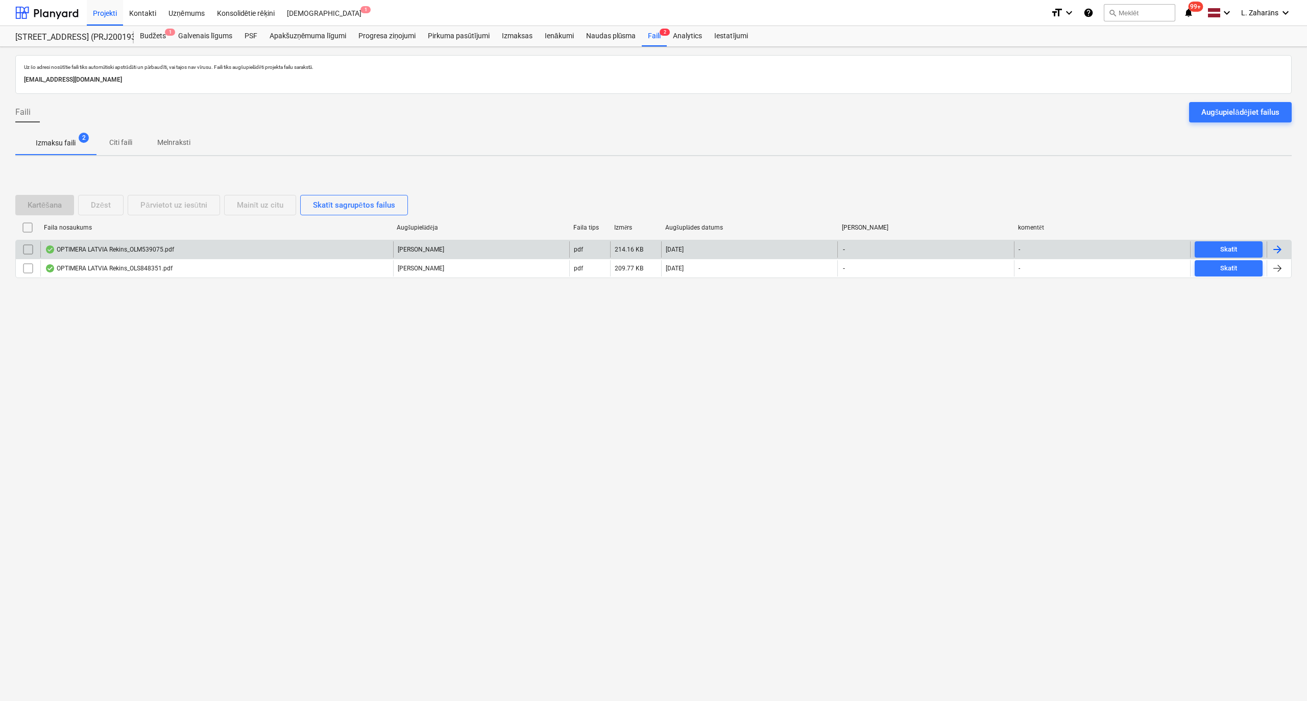
click at [201, 248] on div "OPTIMERA LATVIA Rekins_OLM539075.pdf" at bounding box center [216, 249] width 353 height 16
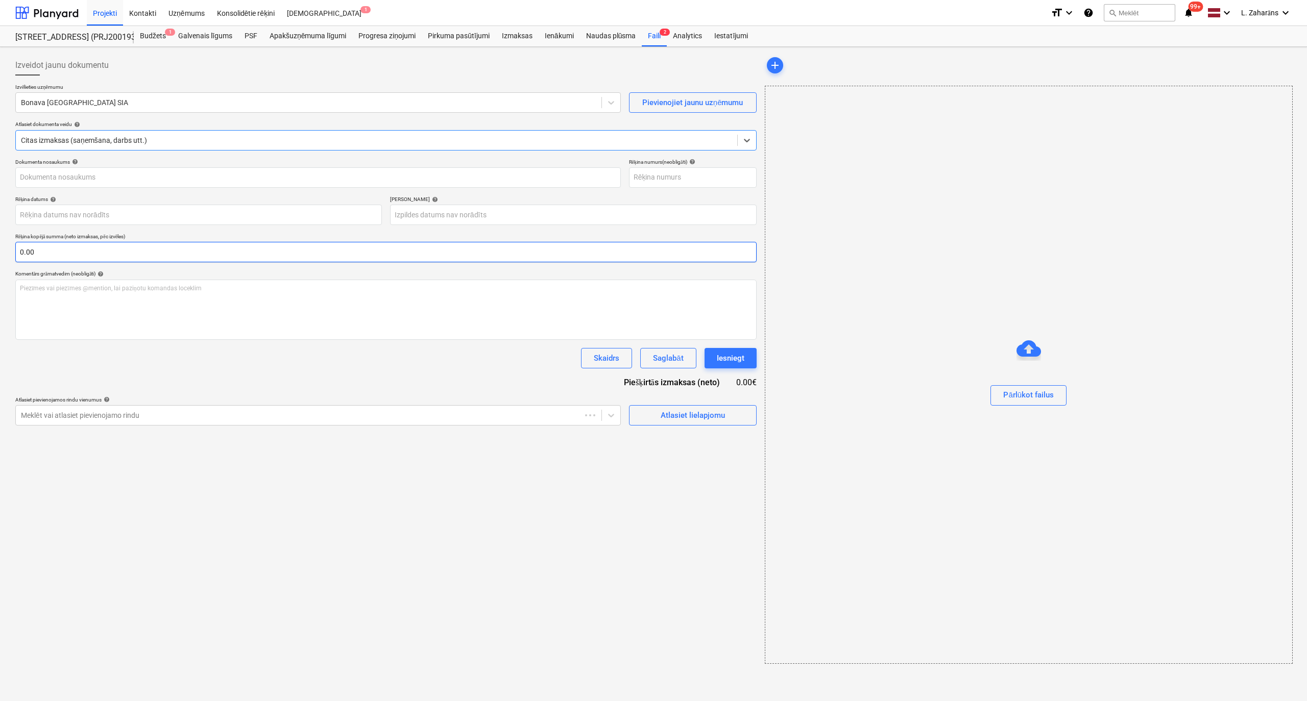
type input "OLM539075"
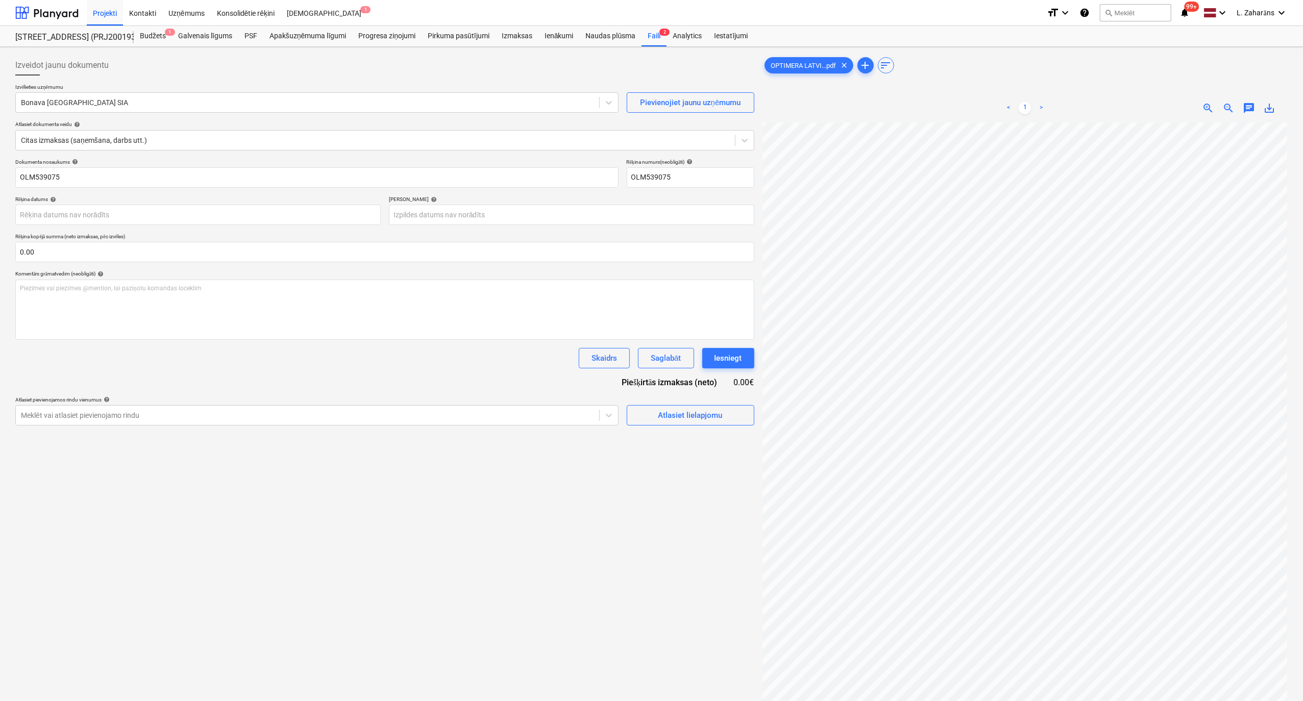
scroll to position [120, 88]
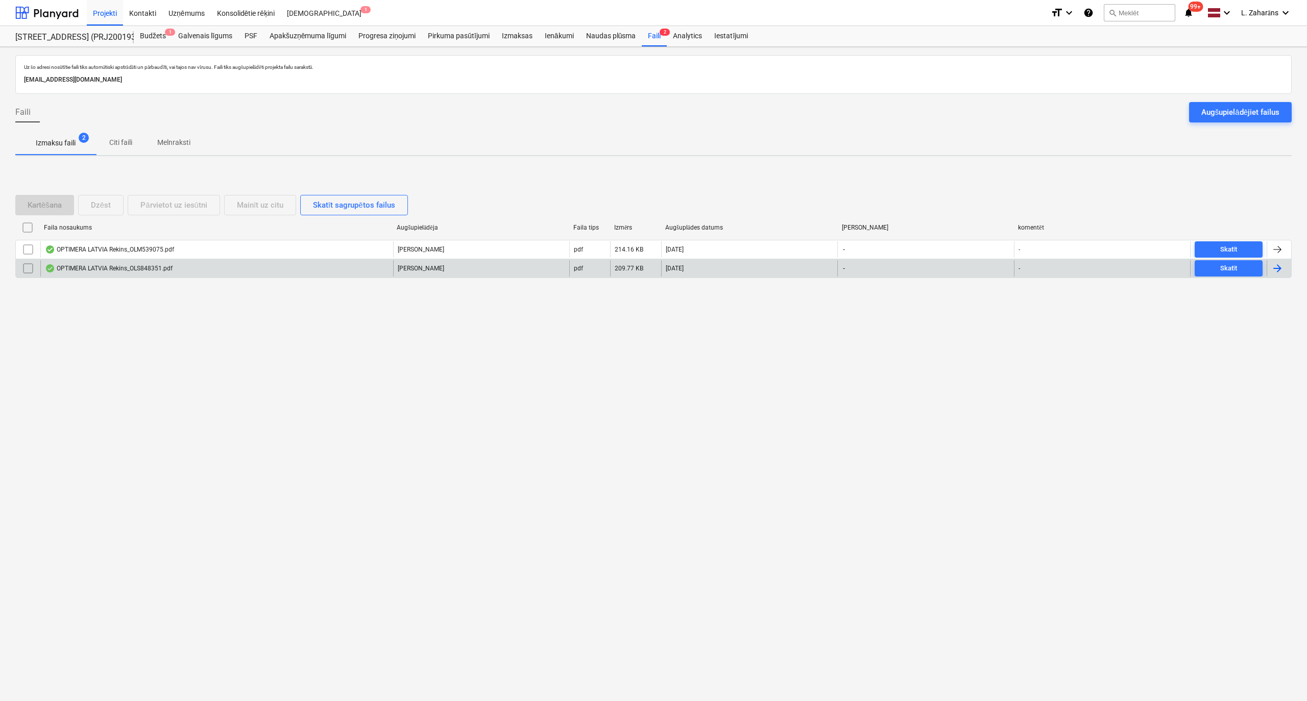
click at [129, 272] on div "OPTIMERA LATVIA Rekins_OLS848351.pdf" at bounding box center [109, 268] width 128 height 8
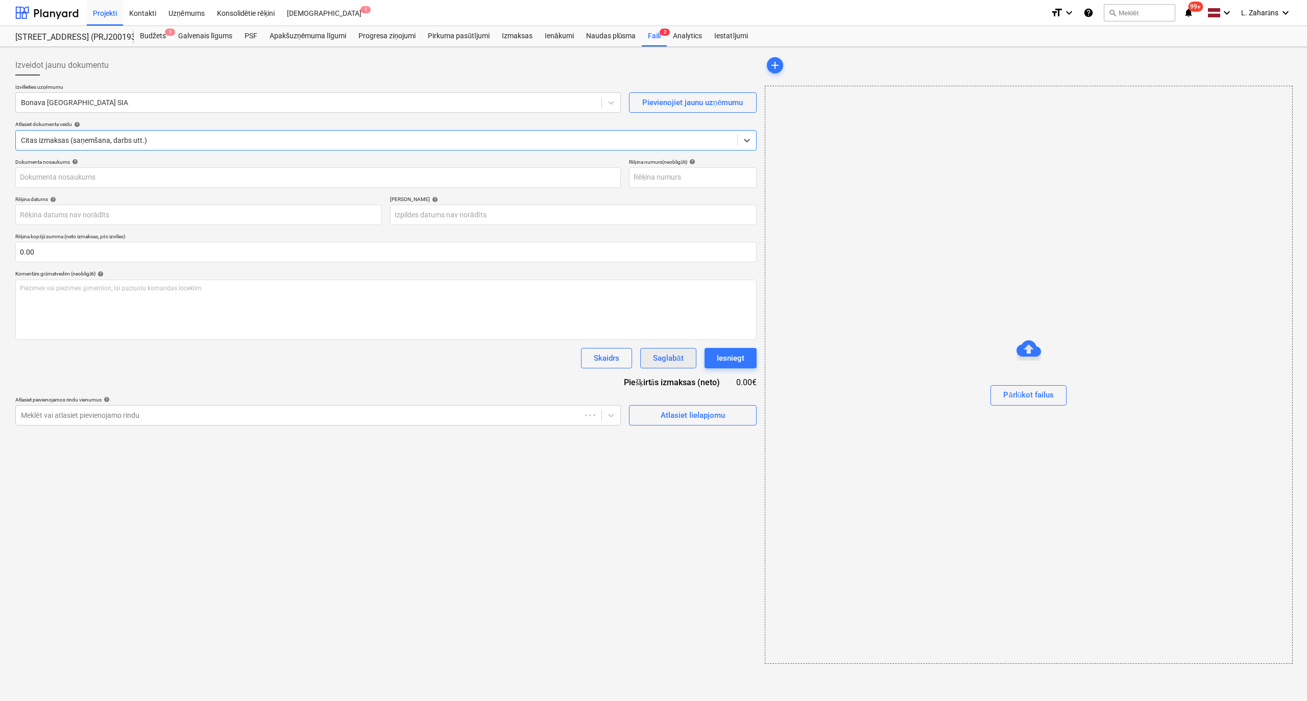
type input "OLS848351"
